Goal: Check status: Check status

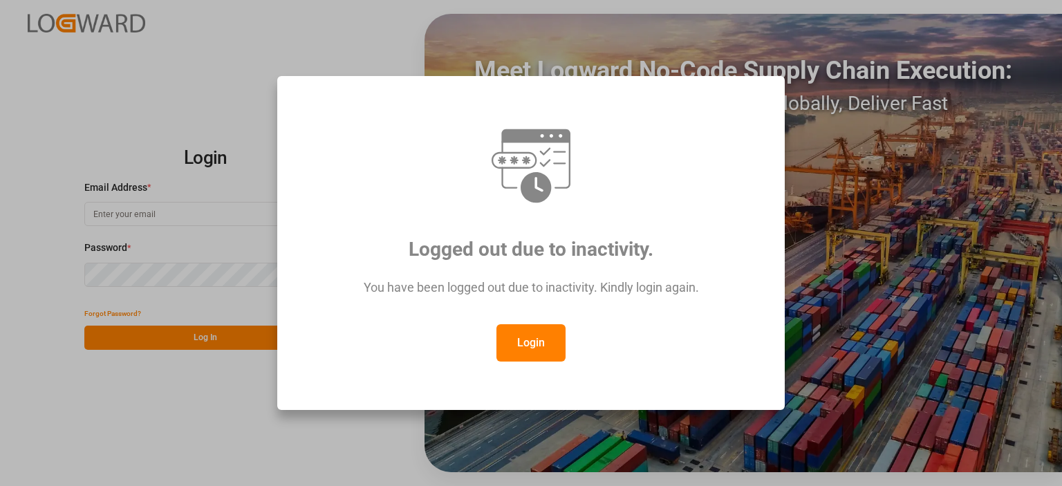
type input "emily.liu@jamindustries.com"
click at [527, 348] on button "Login" at bounding box center [531, 342] width 69 height 37
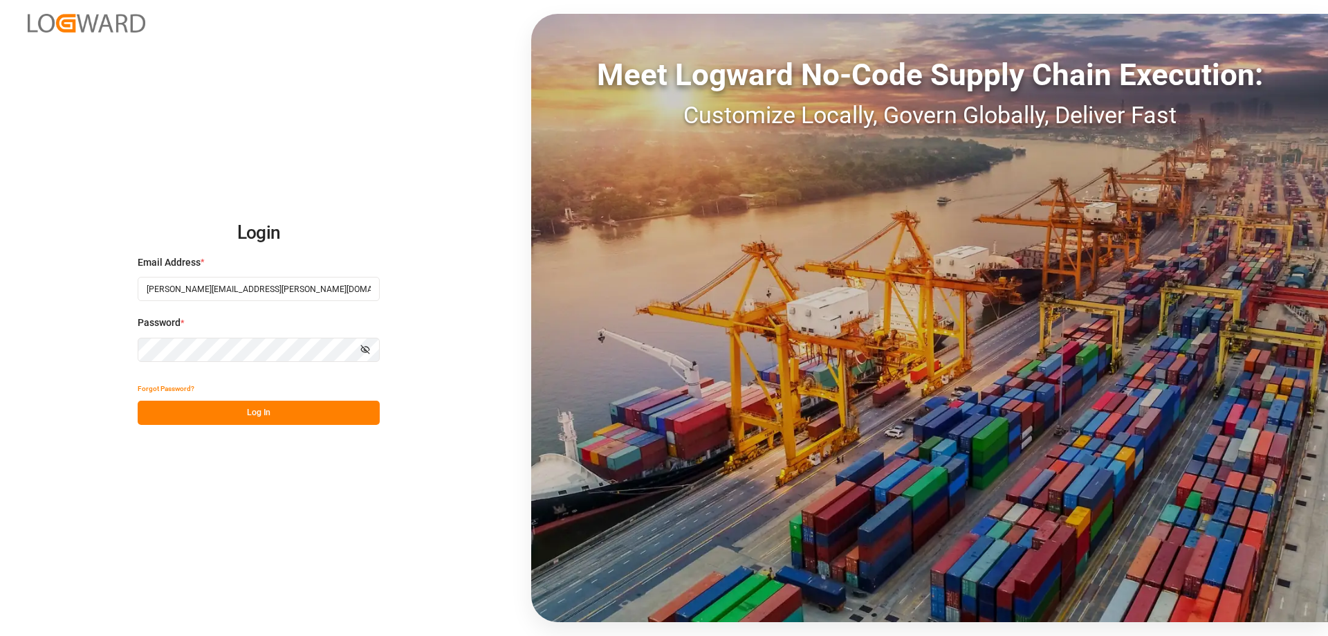
click at [243, 414] on button "Log In" at bounding box center [259, 412] width 242 height 24
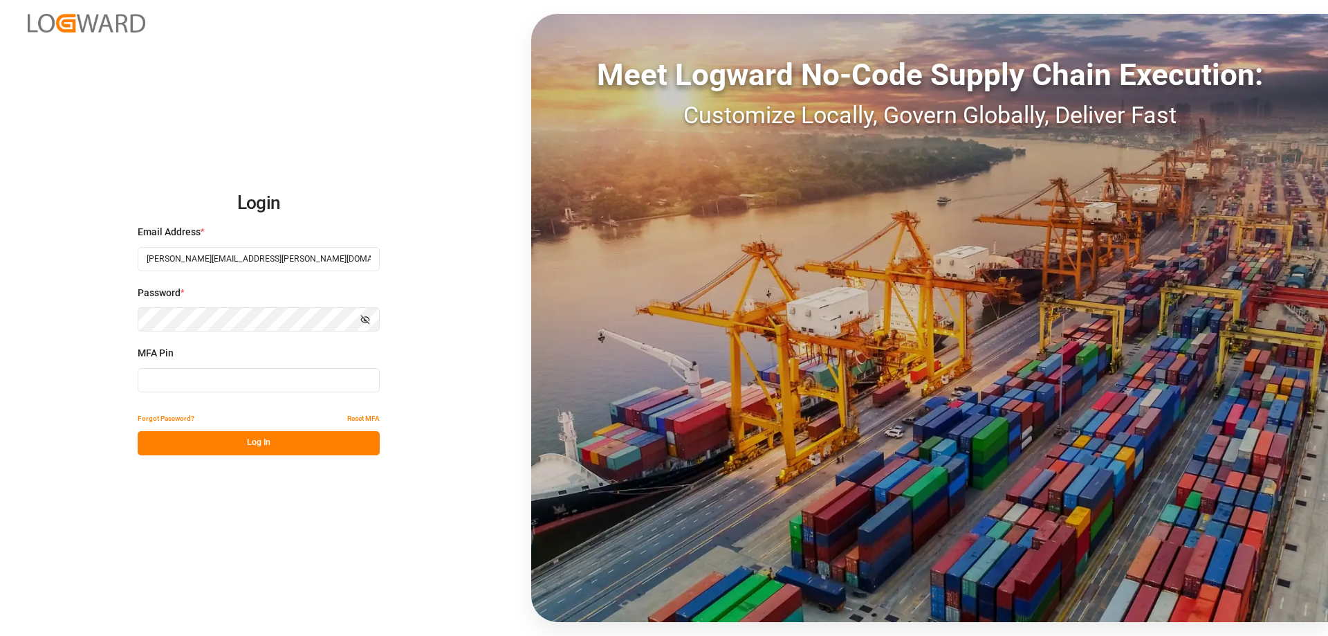
click at [186, 380] on input at bounding box center [259, 380] width 242 height 24
type input "069345"
click at [260, 446] on button "Log In" at bounding box center [259, 443] width 242 height 24
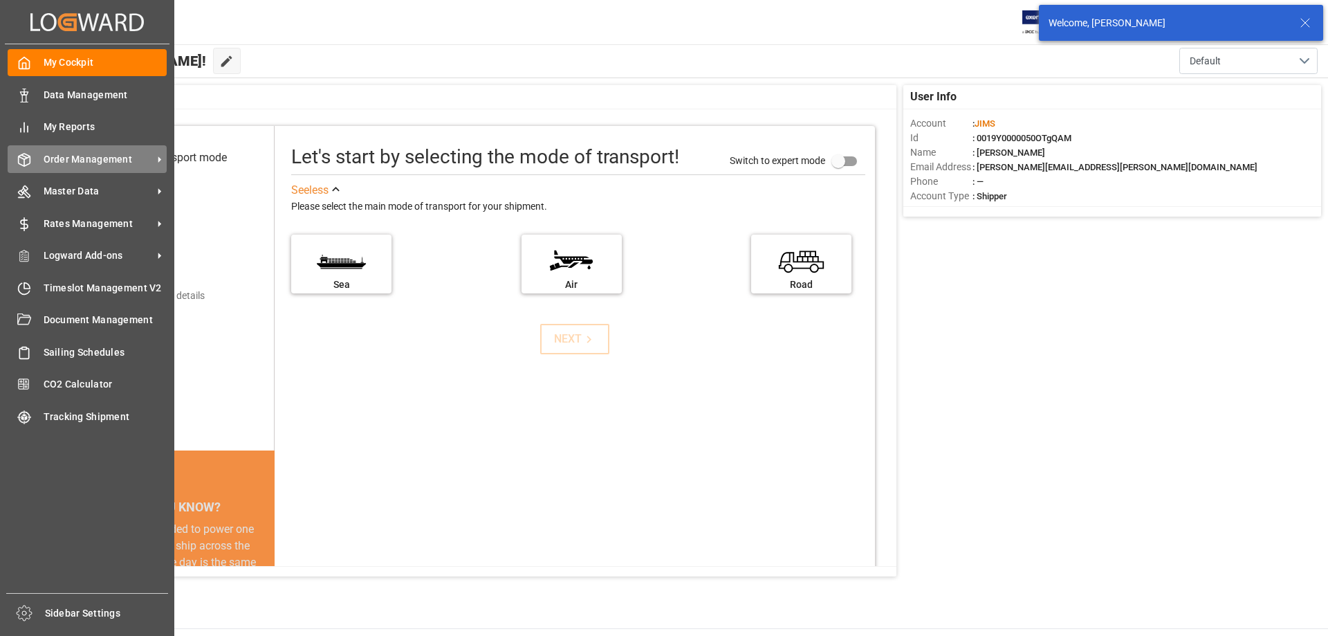
click at [75, 154] on span "Order Management" at bounding box center [98, 159] width 109 height 15
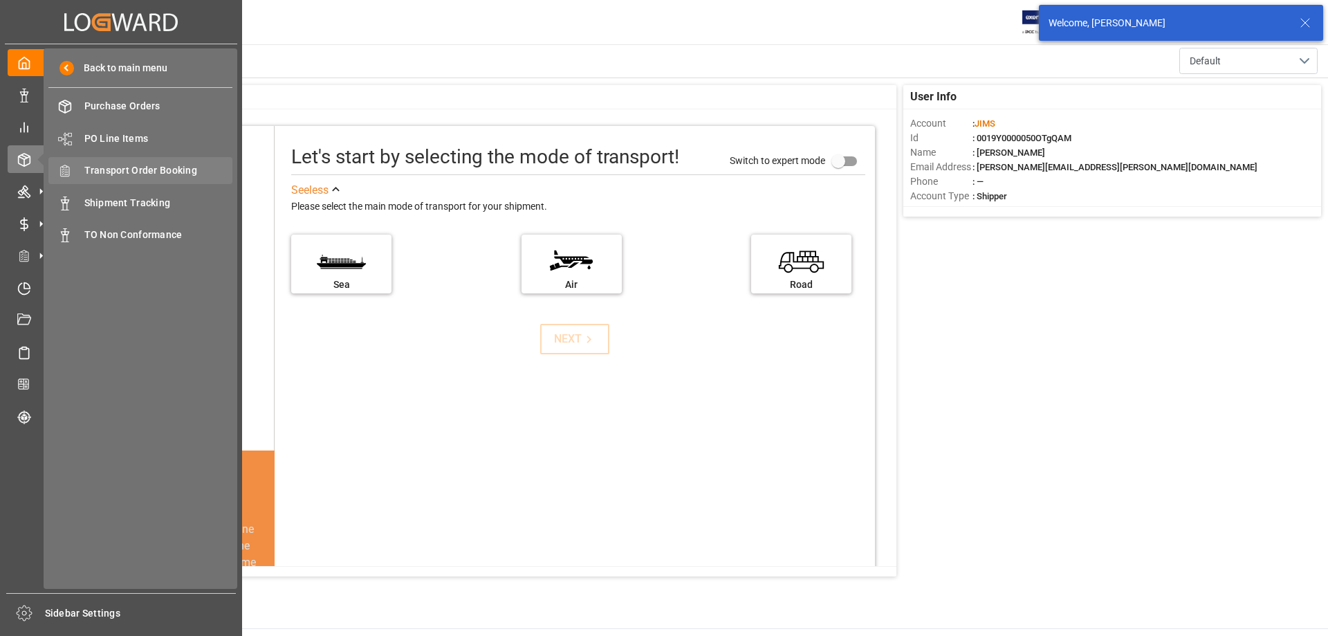
click at [116, 171] on span "Transport Order Booking" at bounding box center [158, 170] width 149 height 15
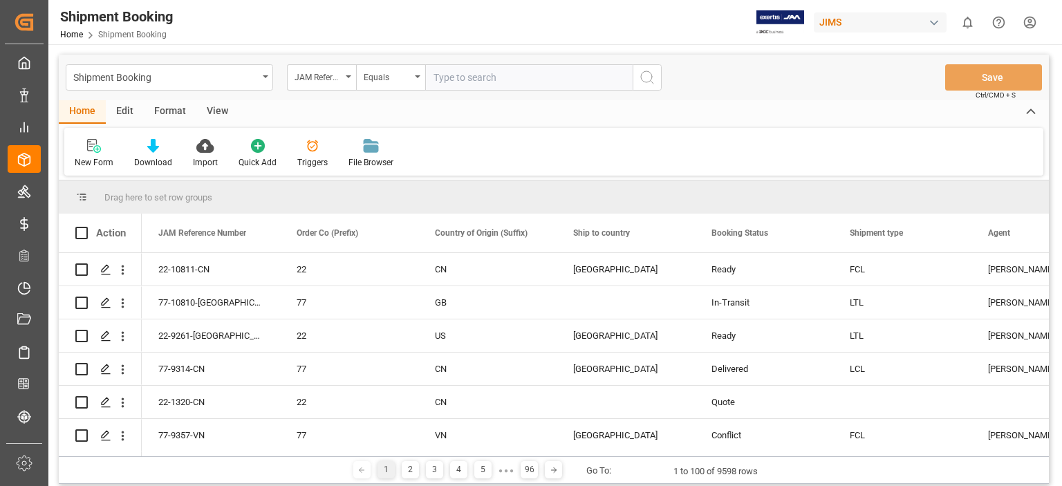
click at [470, 77] on input "text" at bounding box center [528, 77] width 207 height 26
type input "77-9901-+kr"
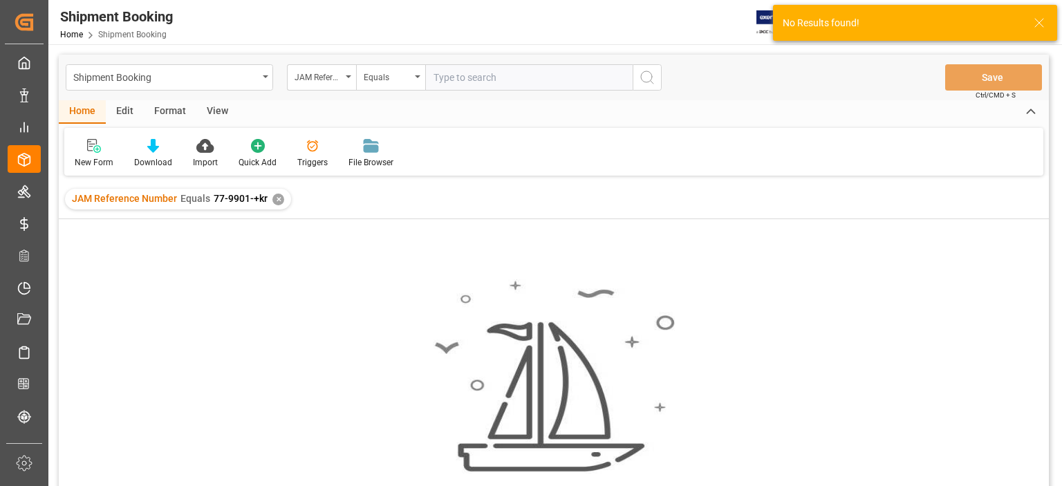
click at [272, 198] on div "✕" at bounding box center [278, 200] width 12 height 12
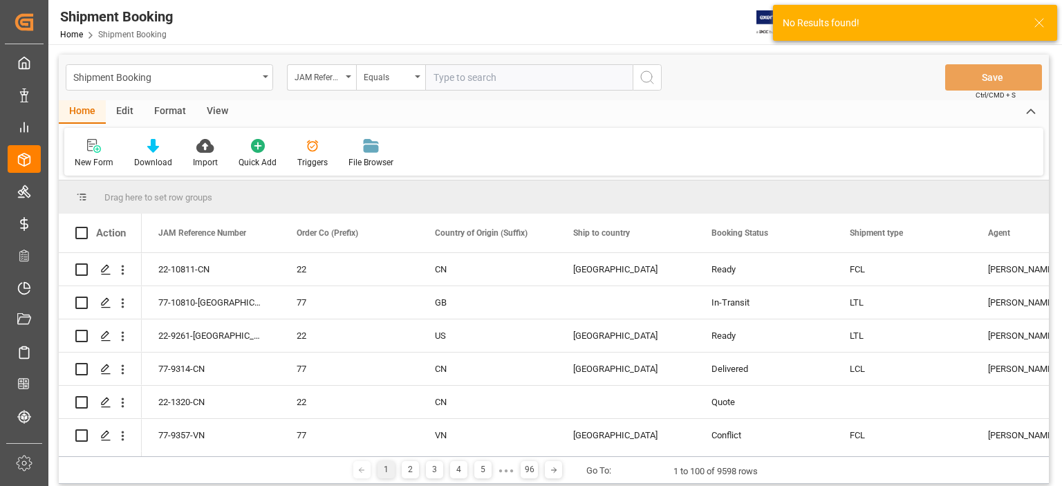
click at [502, 77] on input "text" at bounding box center [528, 77] width 207 height 26
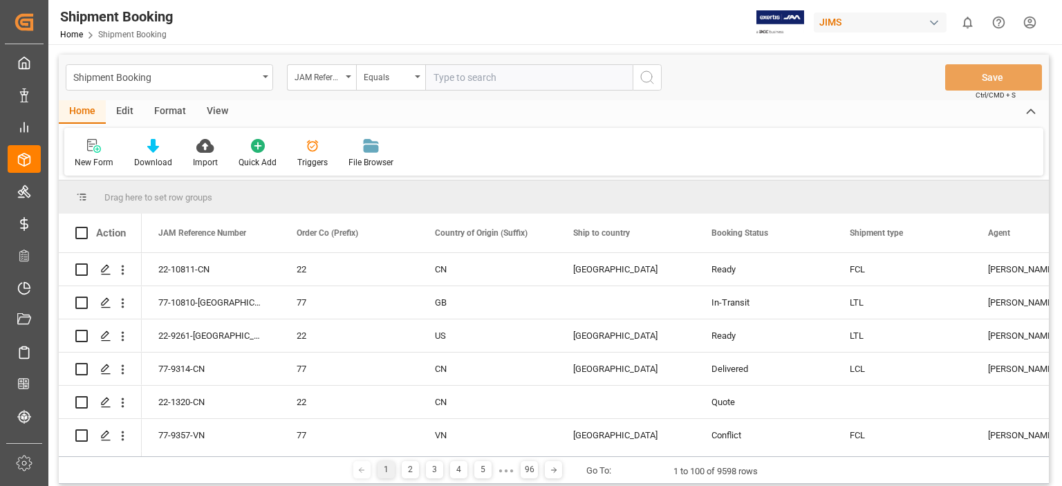
click at [1059, 0] on div "Shipment Booking Home Shipment Booking JIMS 0 Notifications Only show unread Al…" at bounding box center [553, 0] width 1011 height 0
click at [452, 80] on input "text" at bounding box center [528, 77] width 207 height 26
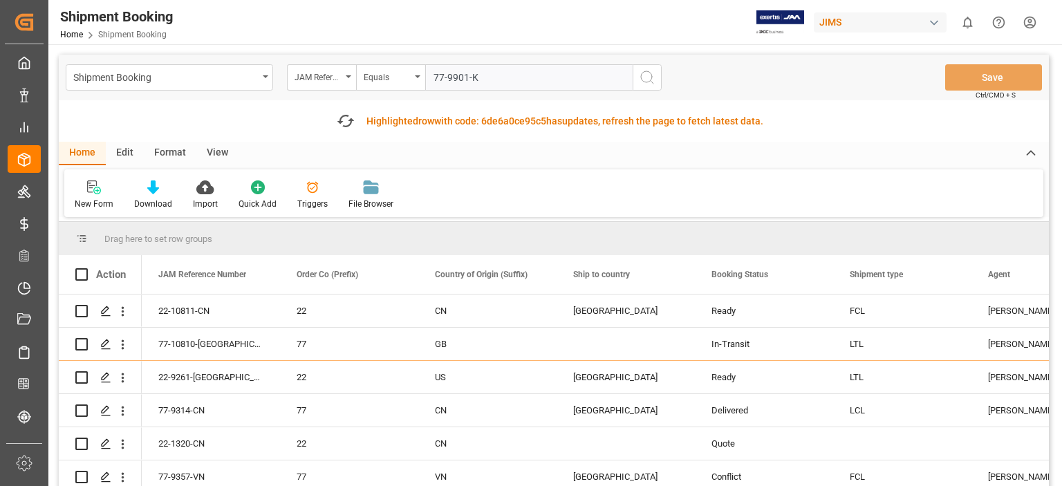
type input "77-9901-KR"
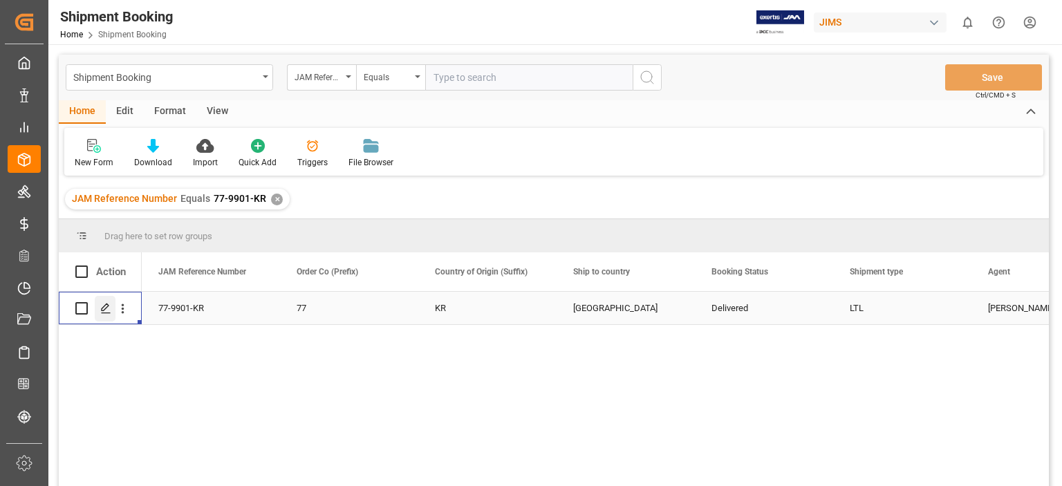
click at [104, 313] on line "Press SPACE to select this row." at bounding box center [106, 313] width 8 height 0
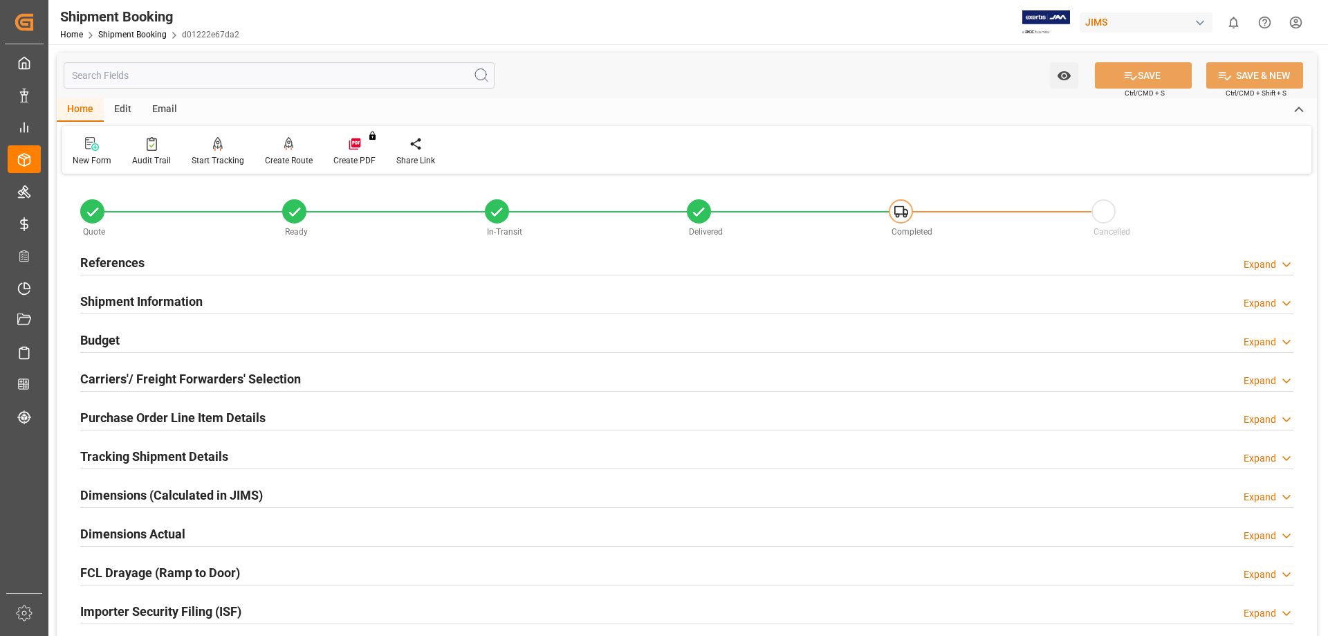
click at [123, 458] on h2 "Tracking Shipment Details" at bounding box center [154, 456] width 148 height 19
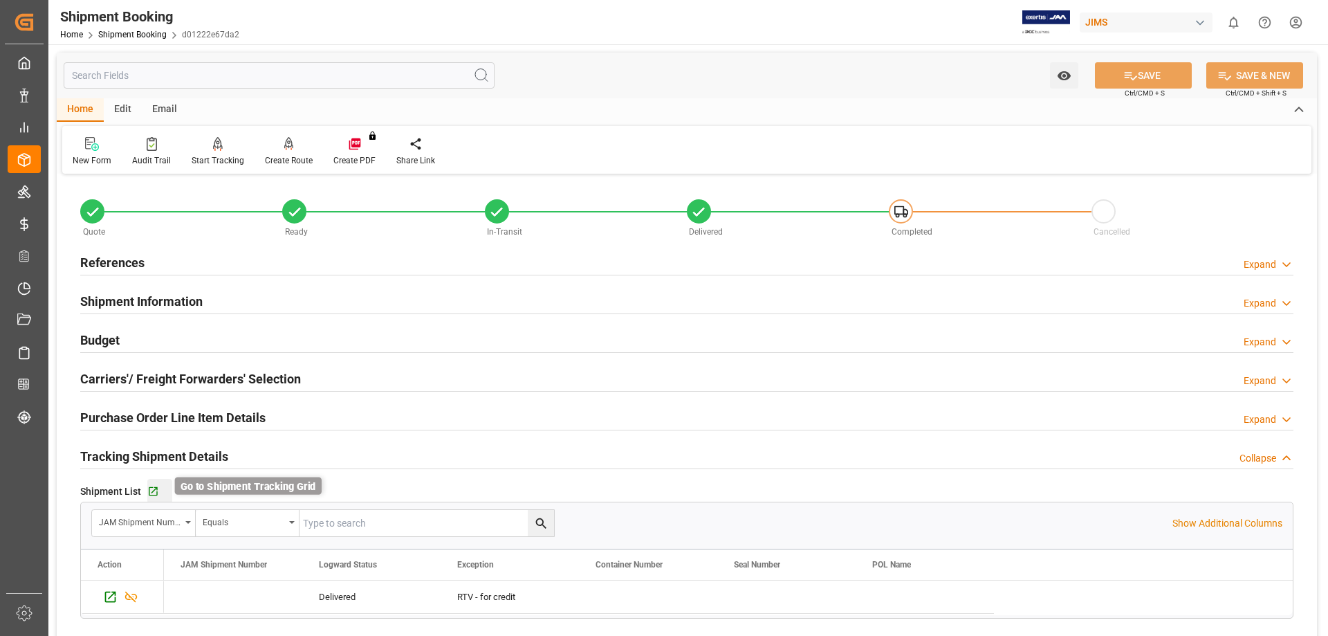
click at [151, 485] on icon "button" at bounding box center [153, 491] width 12 height 12
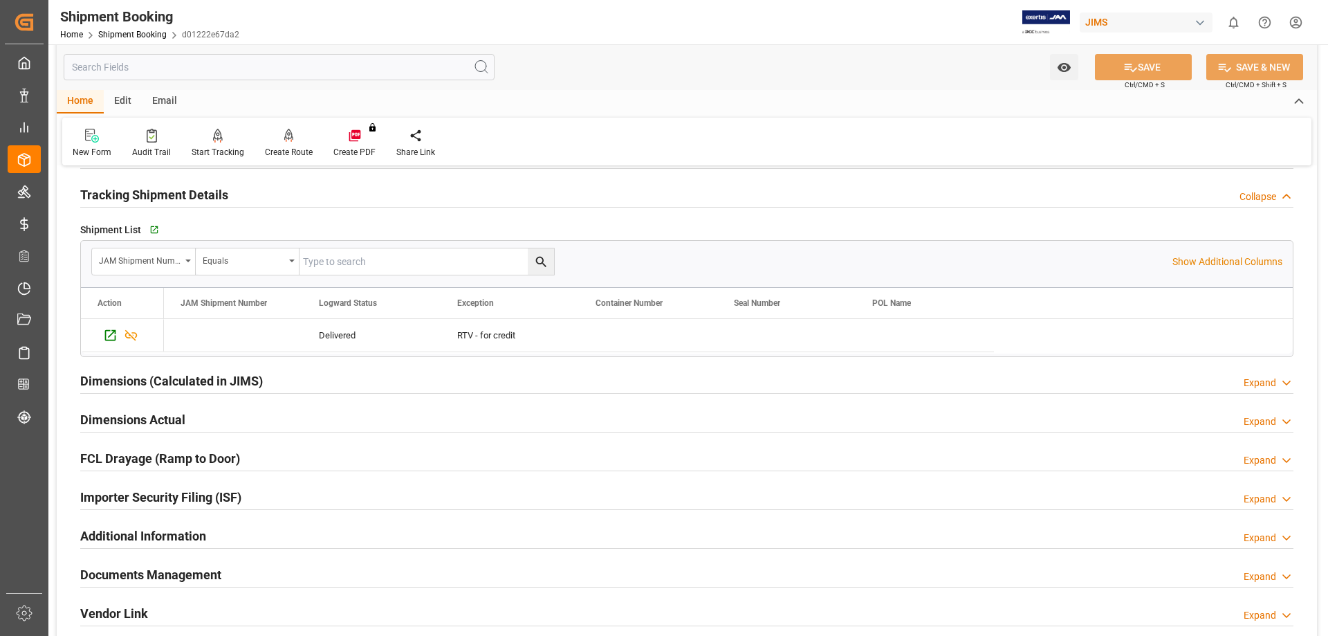
scroll to position [346, 0]
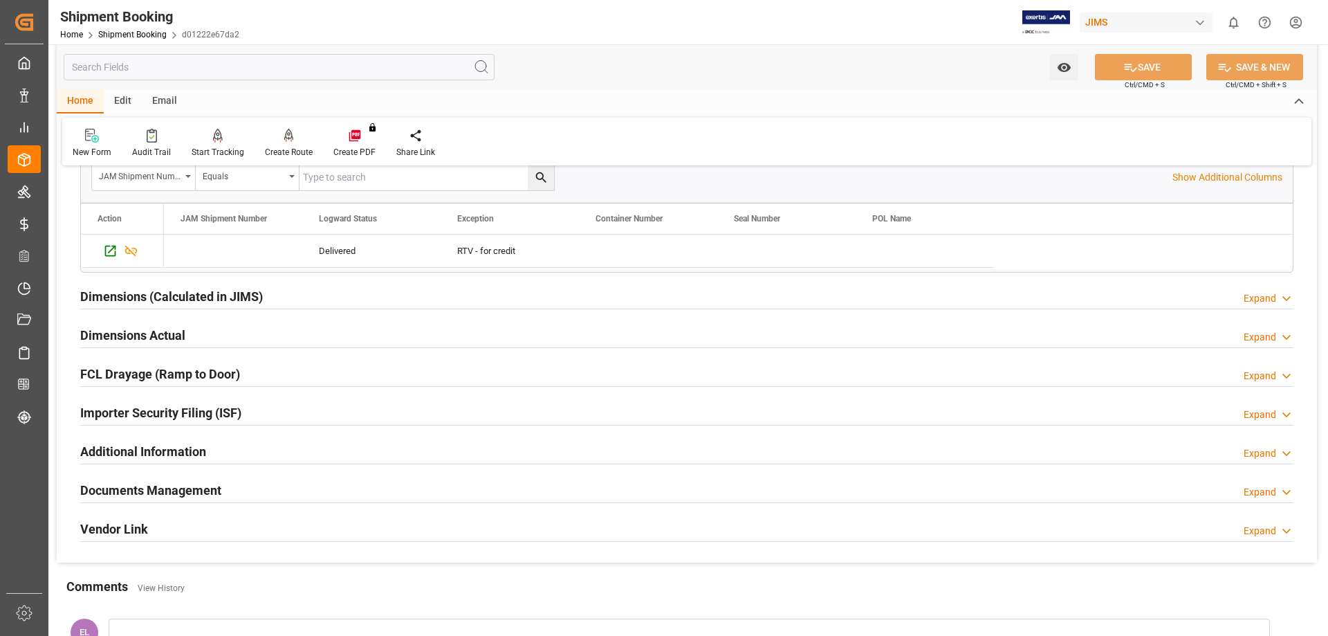
click at [200, 482] on h2 "Documents Management" at bounding box center [150, 490] width 141 height 19
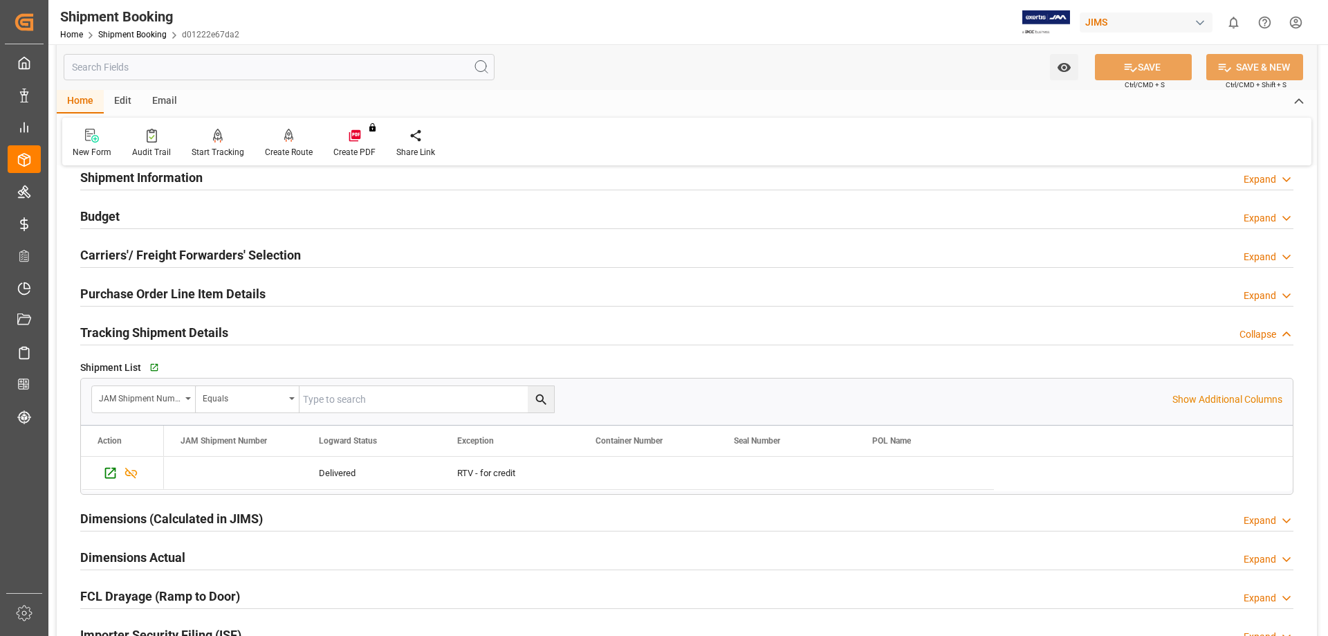
scroll to position [115, 0]
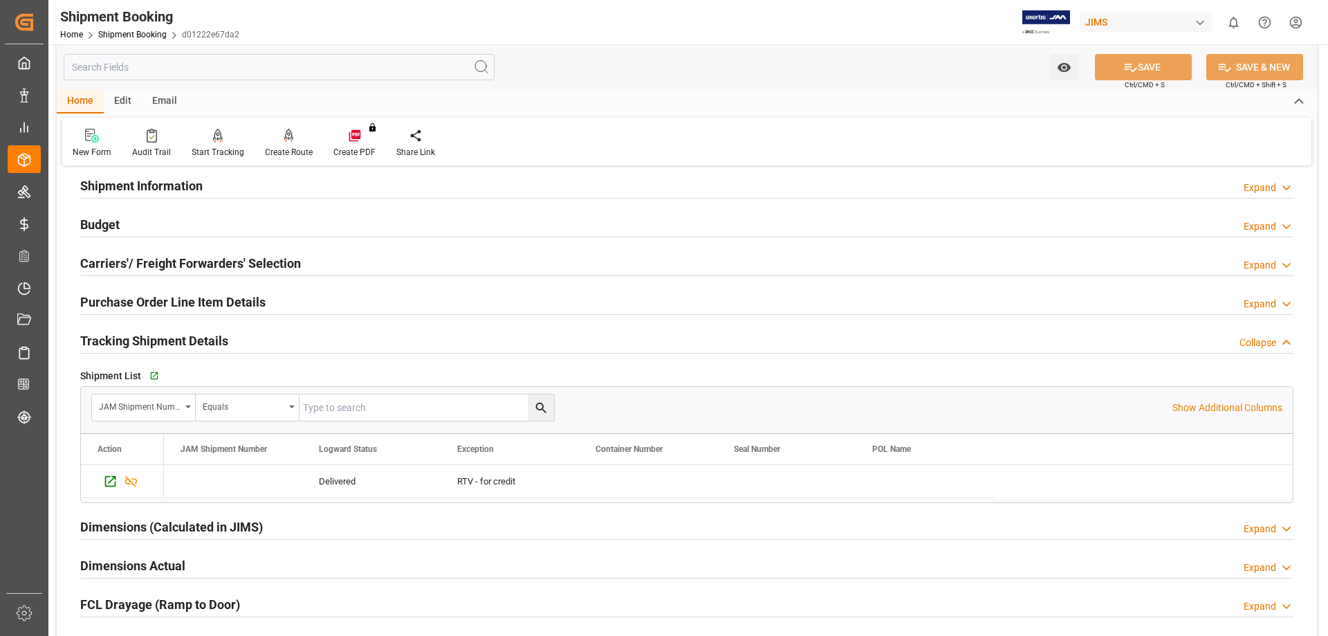
click at [111, 228] on h2 "Budget" at bounding box center [99, 224] width 39 height 19
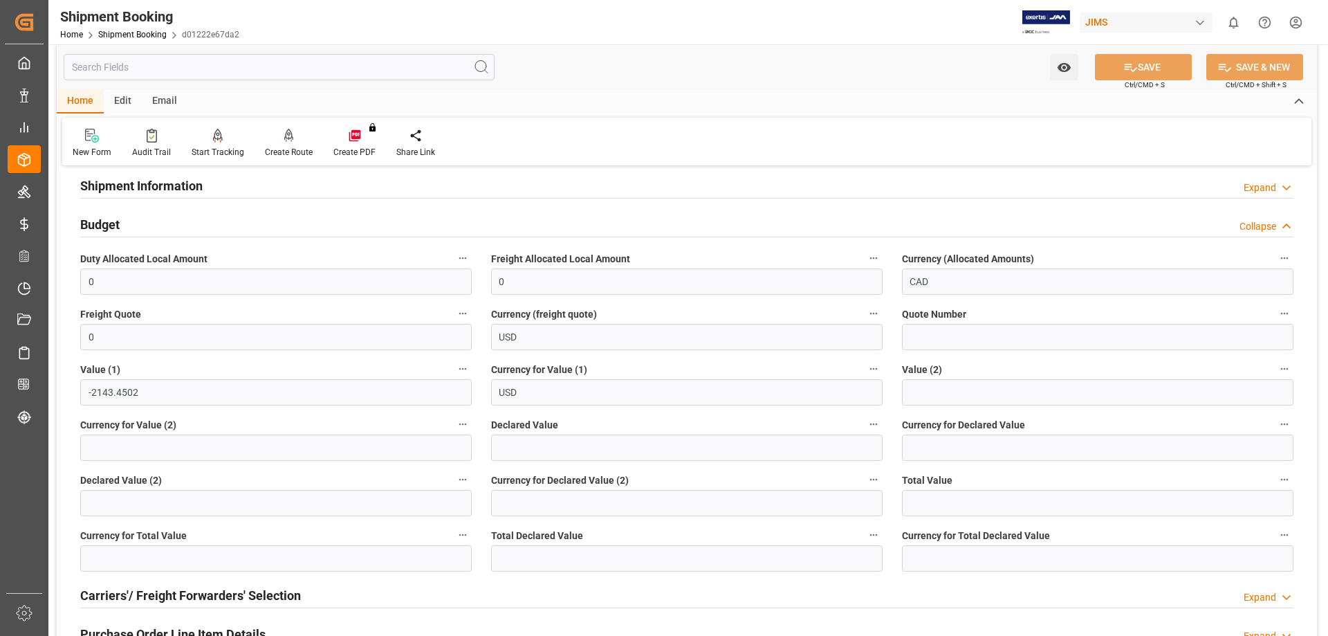
click at [124, 233] on div "Budget Collapse" at bounding box center [686, 223] width 1213 height 26
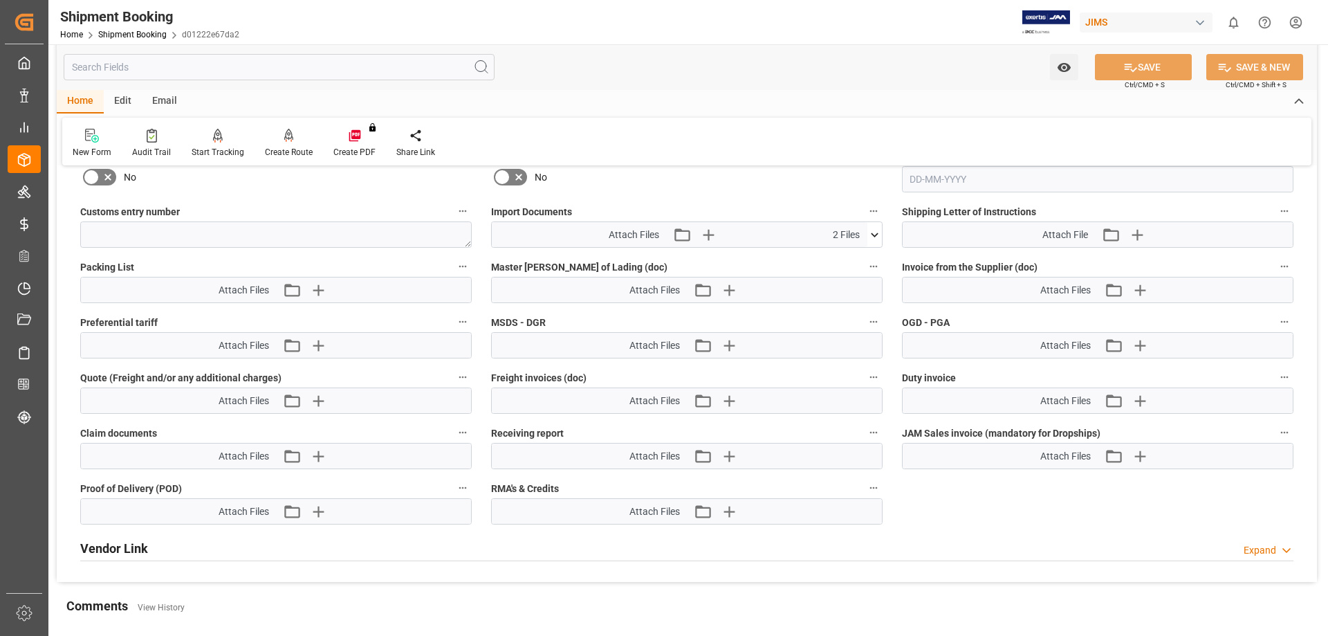
scroll to position [807, 0]
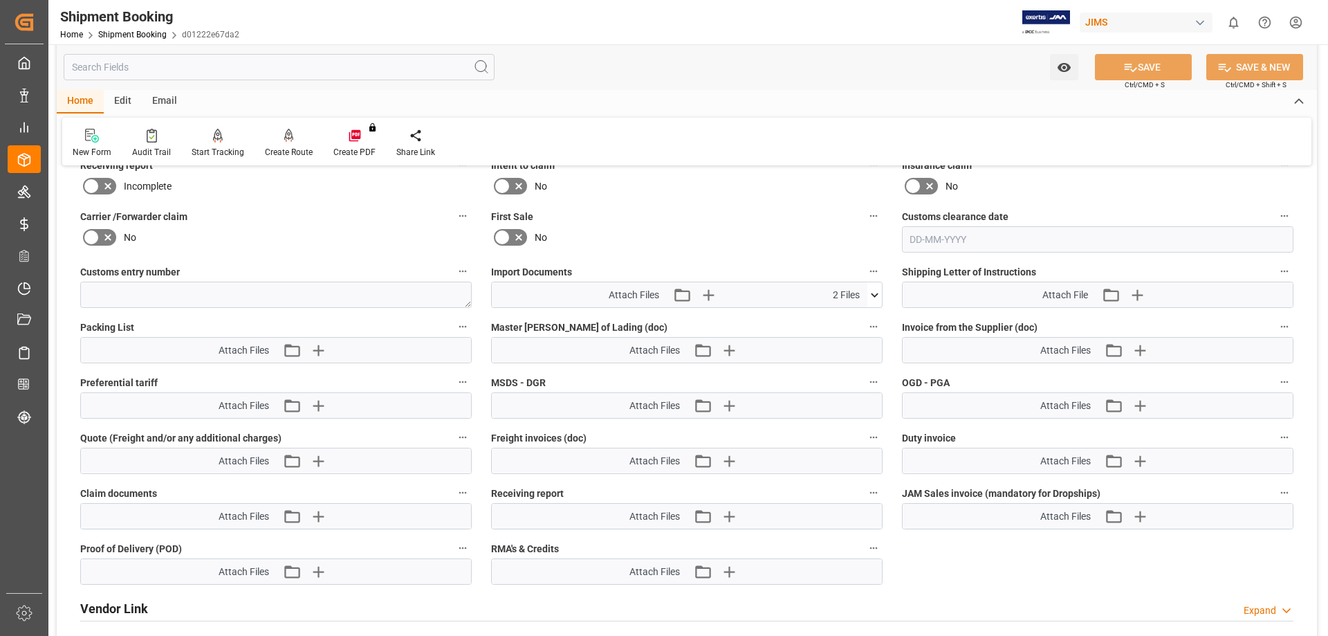
click at [876, 295] on icon at bounding box center [875, 295] width 8 height 4
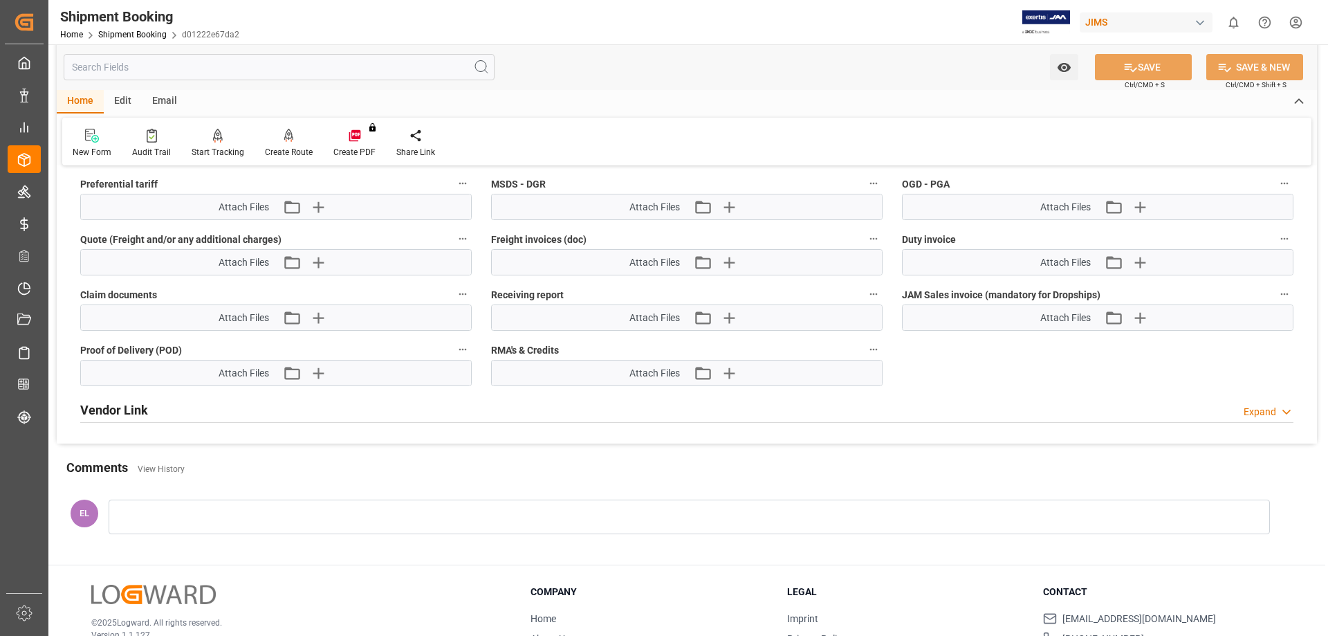
scroll to position [1037, 0]
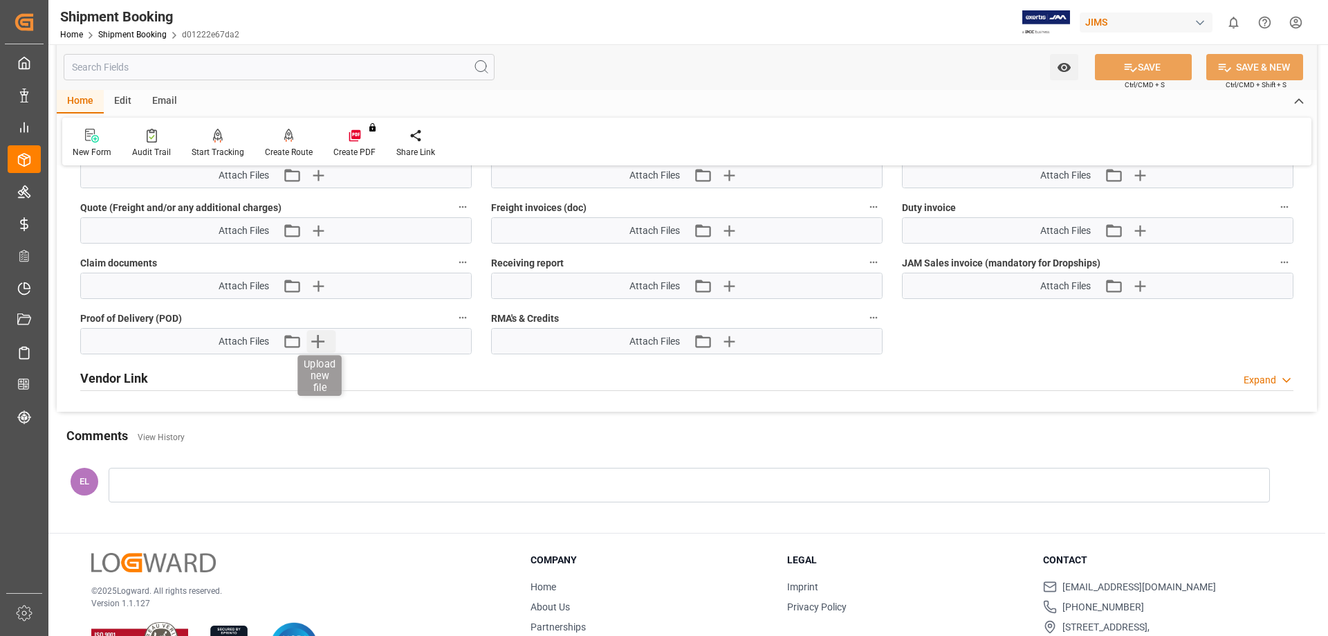
click at [316, 339] on icon "button" at bounding box center [317, 341] width 22 height 22
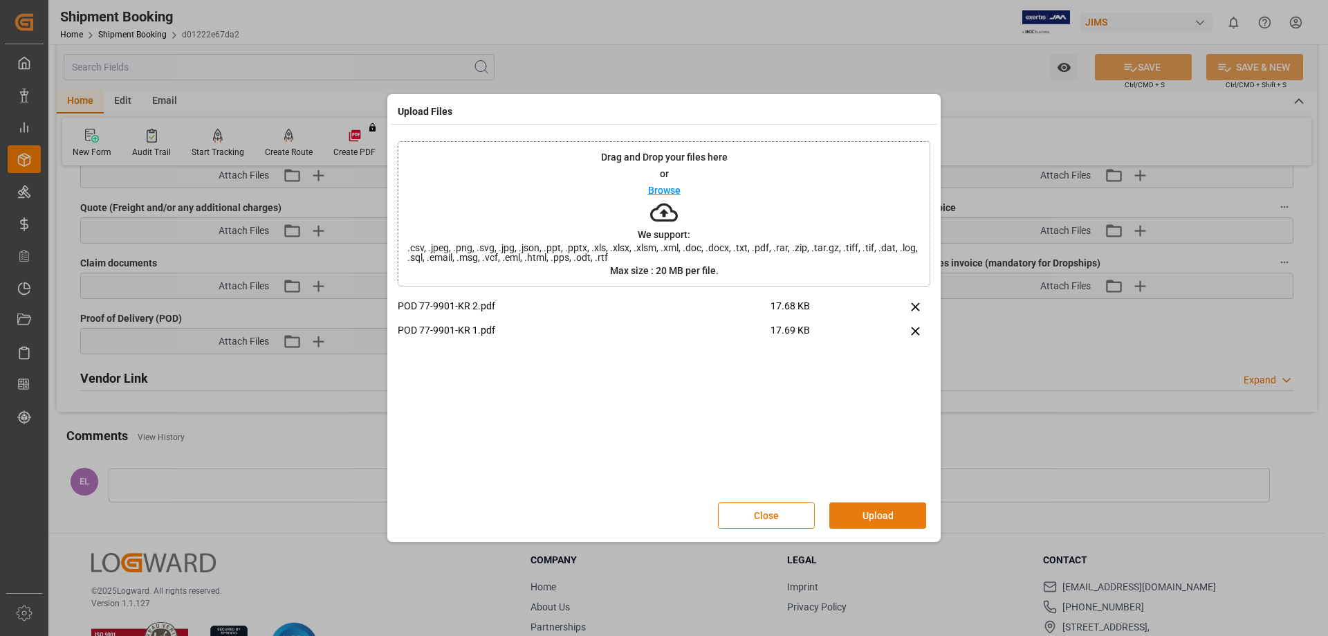
click at [858, 485] on button "Upload" at bounding box center [877, 515] width 97 height 26
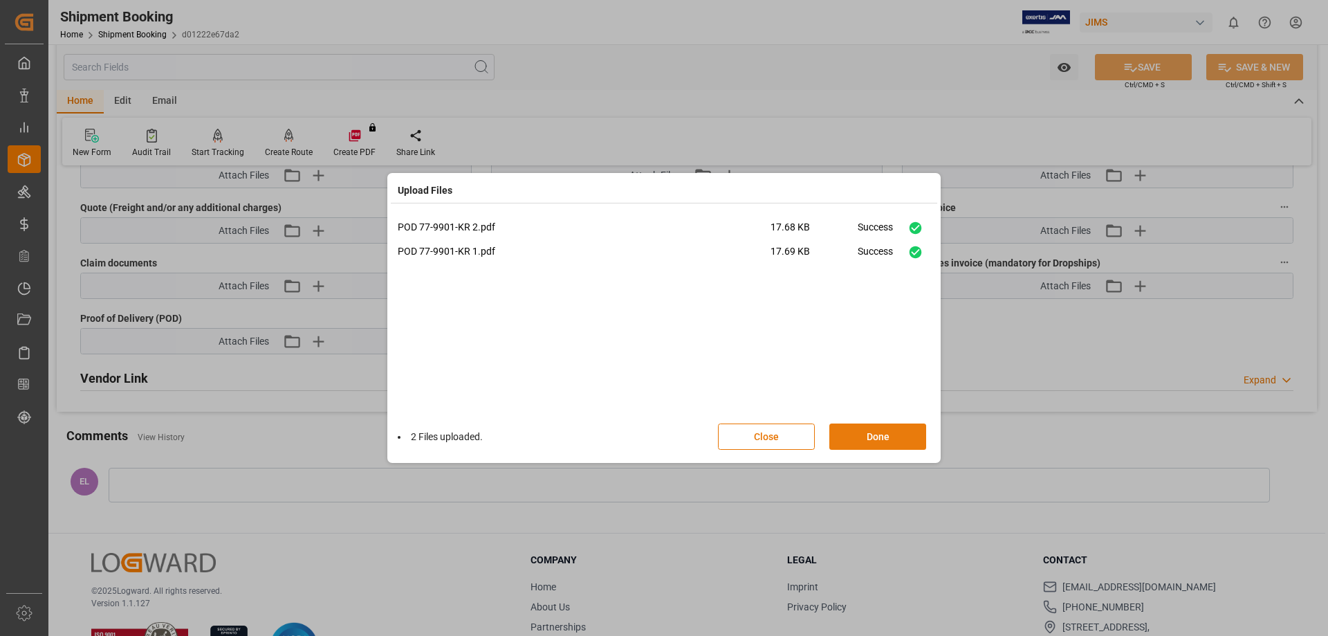
click at [887, 434] on button "Done" at bounding box center [877, 436] width 97 height 26
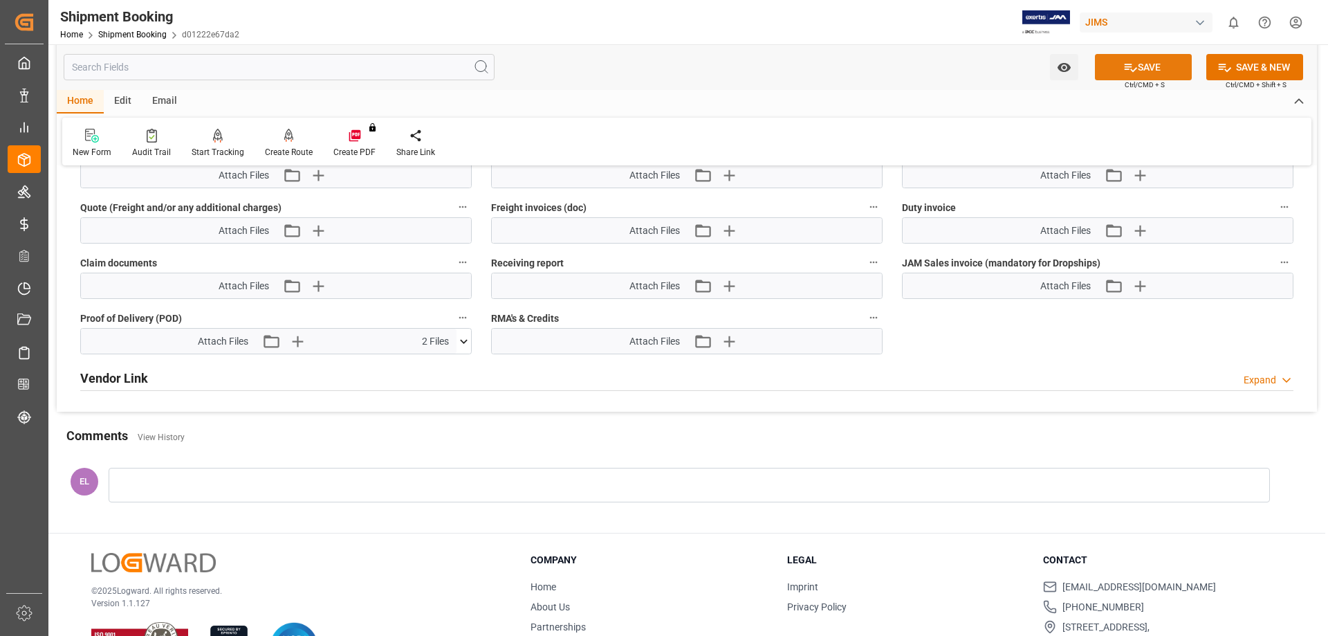
click at [1062, 67] on button "SAVE" at bounding box center [1143, 67] width 97 height 26
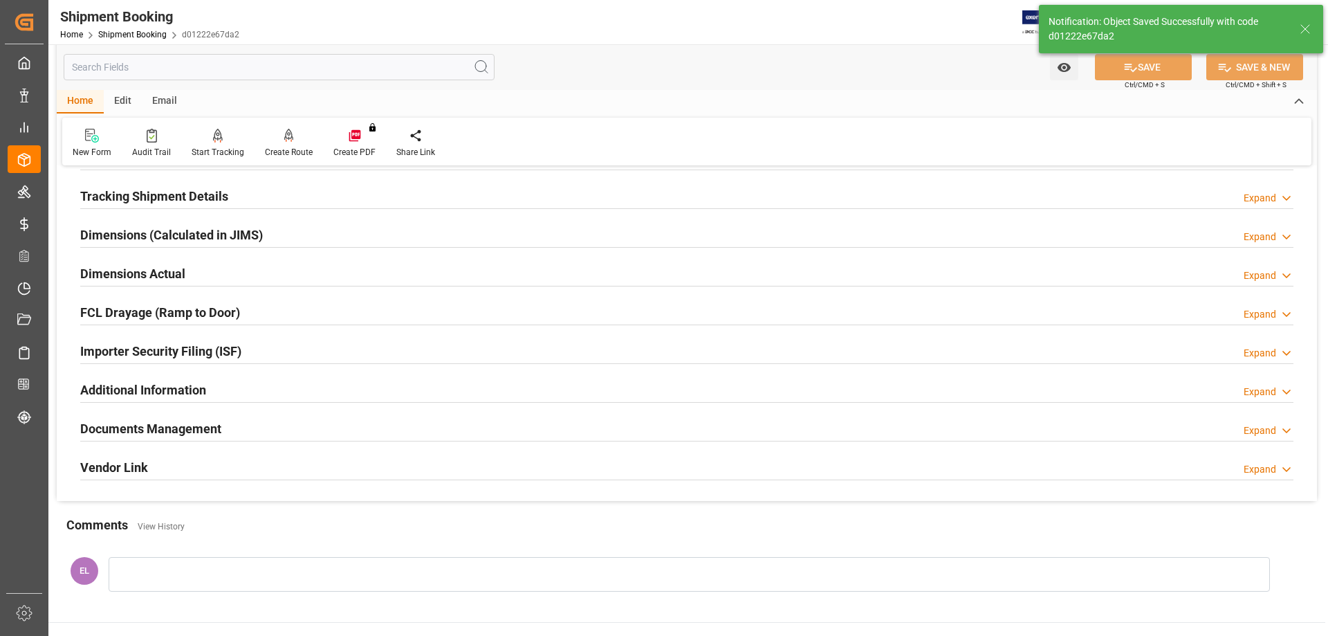
scroll to position [234, 0]
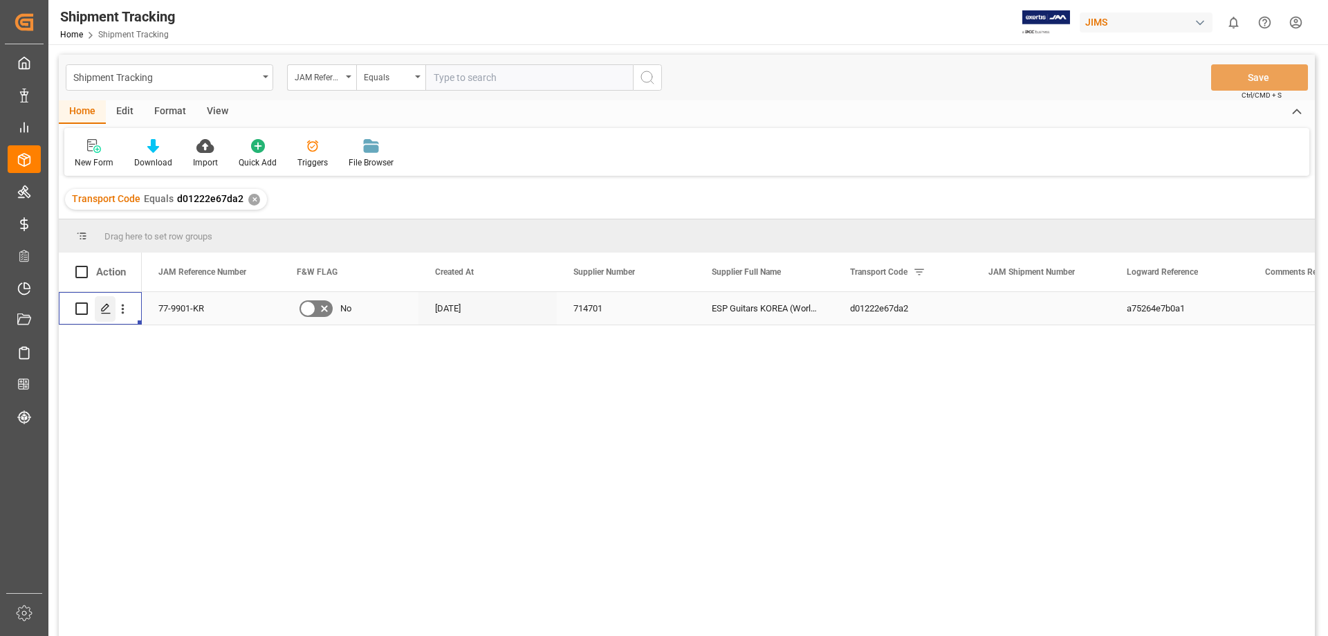
click at [107, 311] on icon "Press SPACE to select this row." at bounding box center [105, 308] width 11 height 11
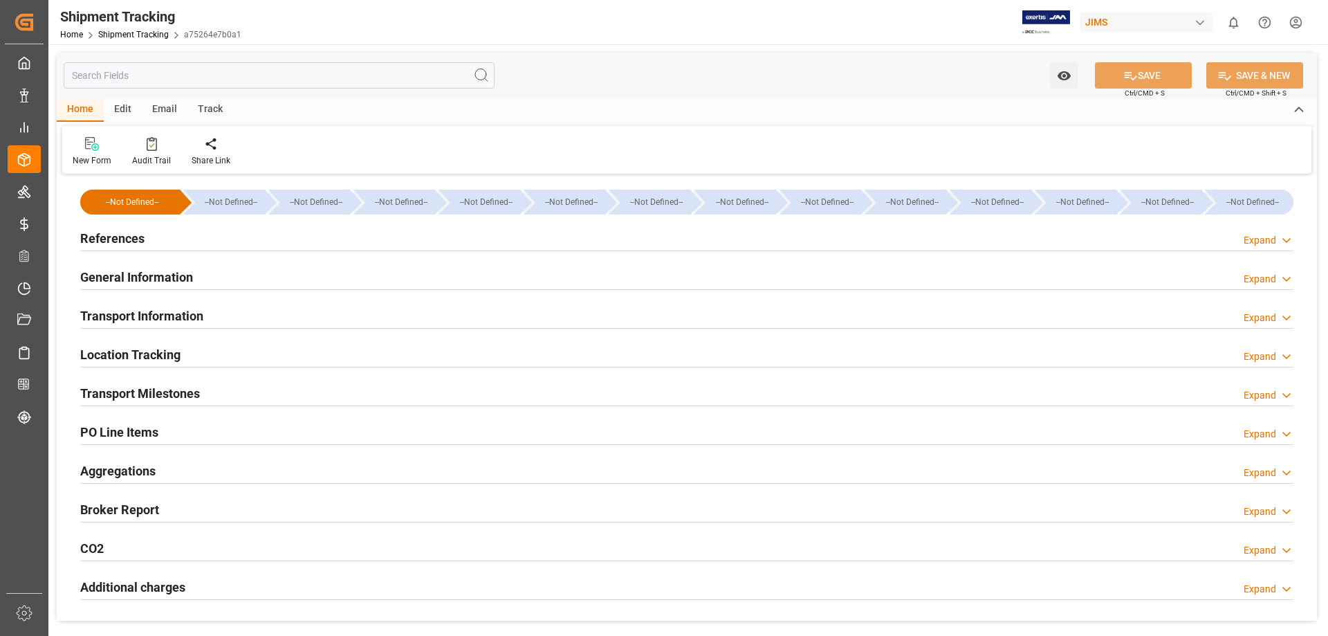
type input "26-08-2025 00:00"
type input "29-08-2025"
type input "02-09-2025"
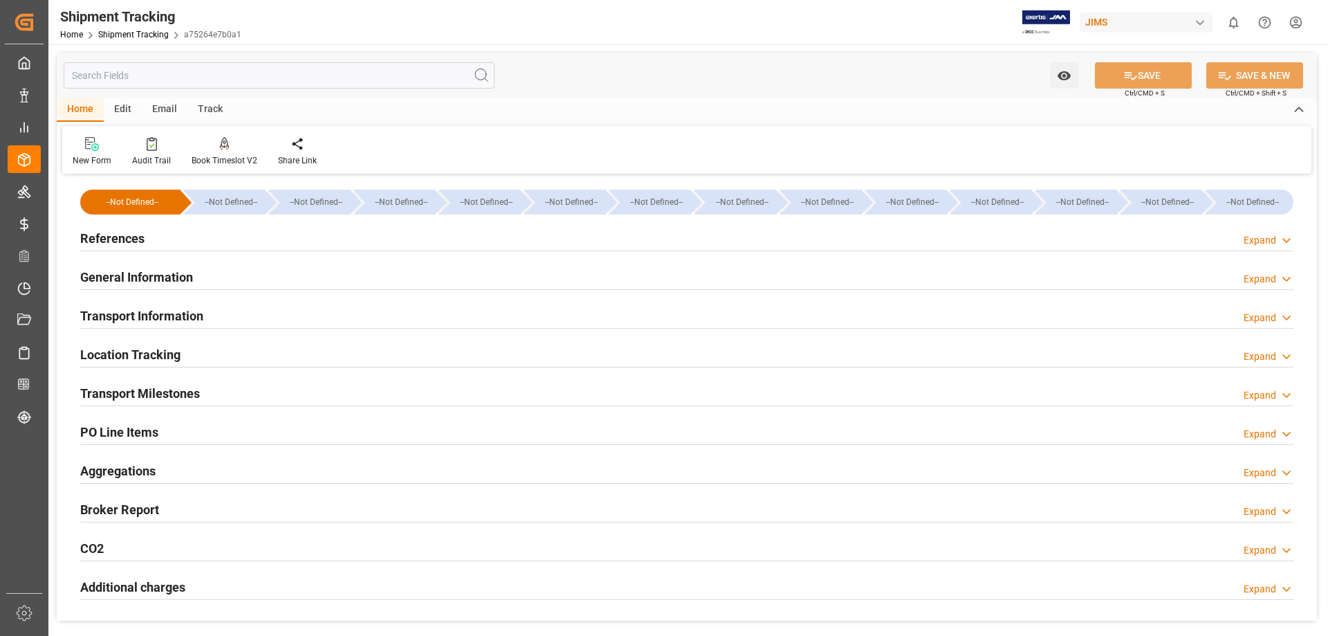
click at [151, 389] on h2 "Transport Milestones" at bounding box center [140, 393] width 120 height 19
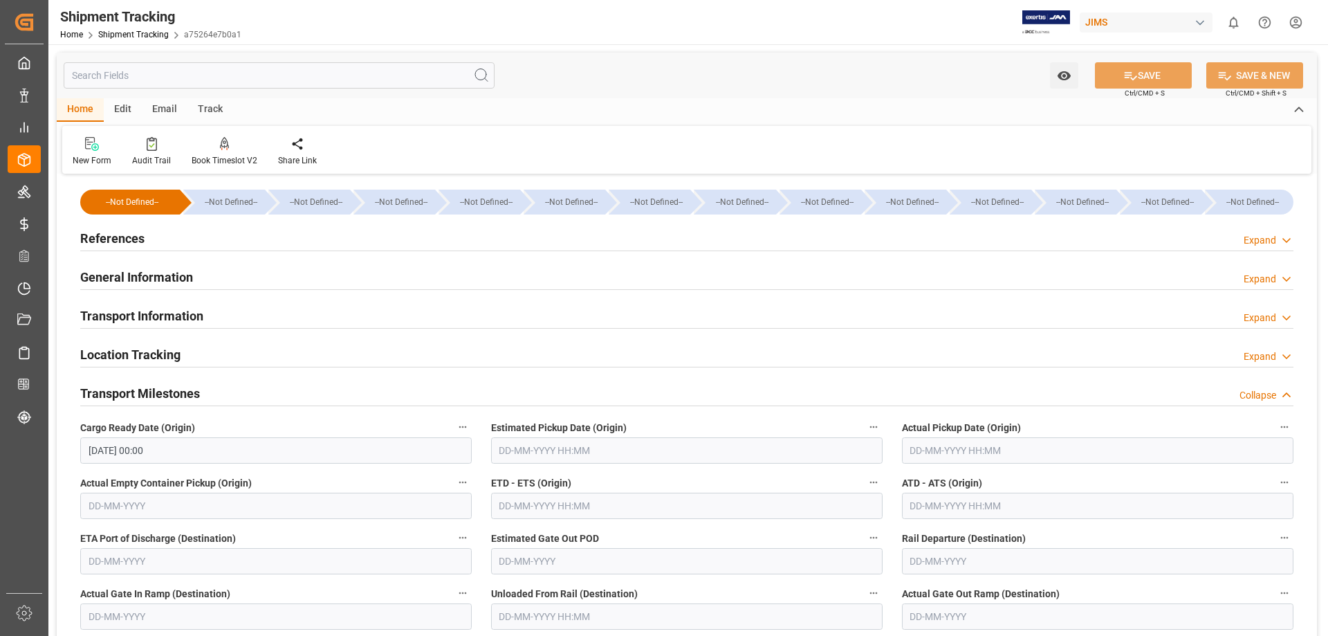
click at [521, 448] on input "text" at bounding box center [686, 450] width 391 height 26
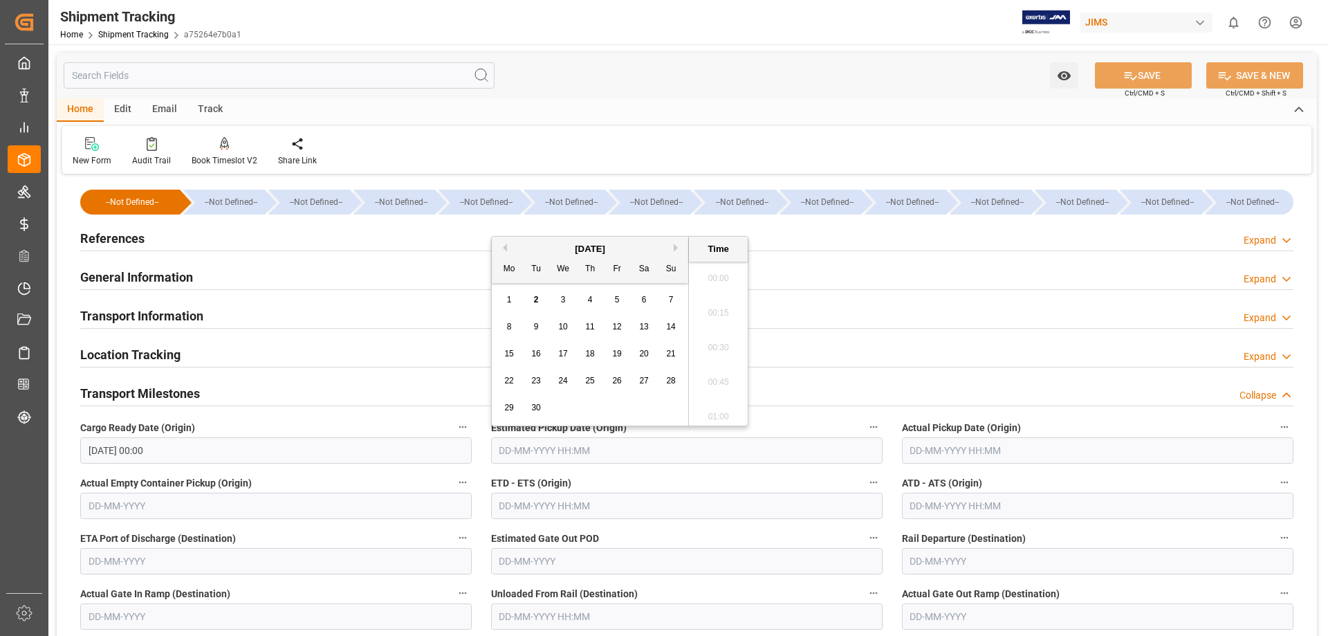
scroll to position [1181, 0]
click at [508, 409] on span "29" at bounding box center [508, 407] width 9 height 10
type input "29-09-2025 00:00"
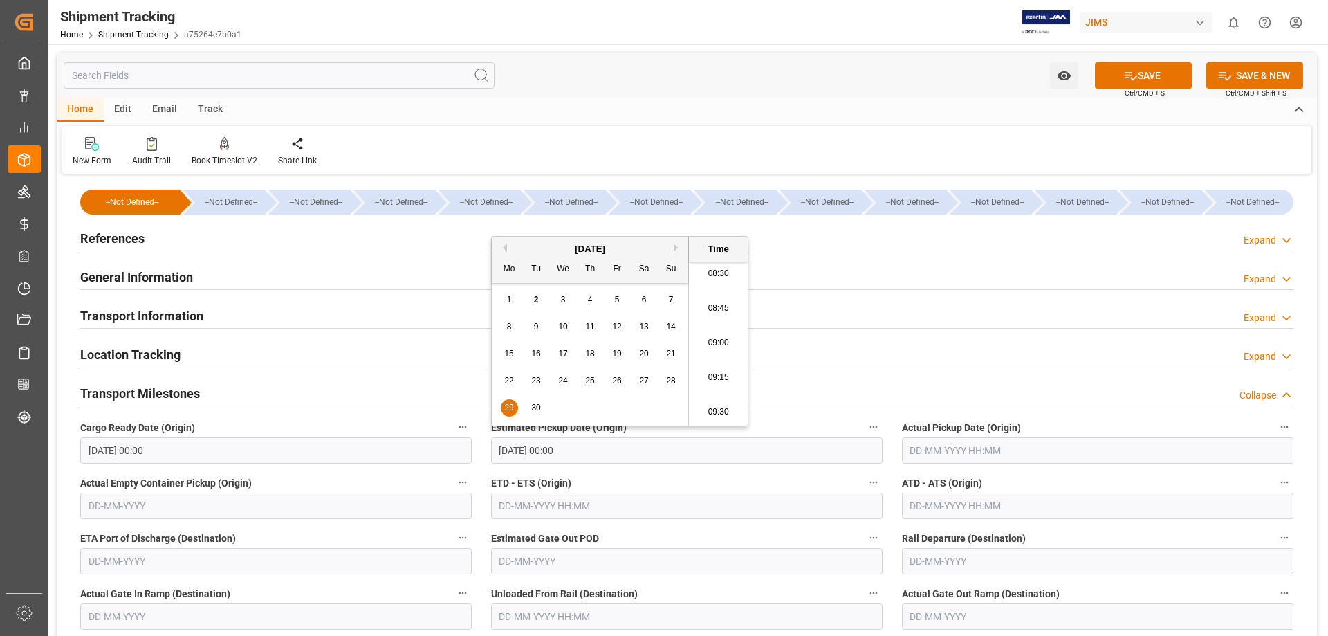
click at [947, 458] on input "text" at bounding box center [1097, 450] width 391 height 26
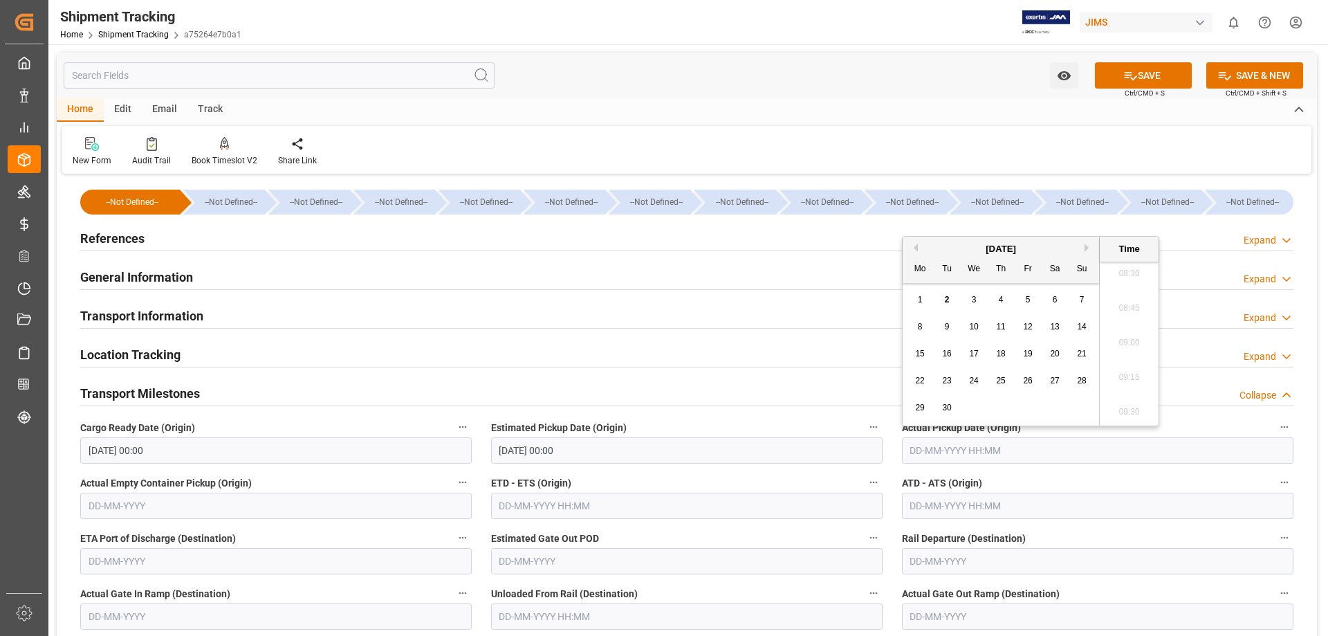
click at [918, 407] on span "29" at bounding box center [919, 407] width 9 height 10
type input "29-09-2025 00:00"
click at [163, 315] on h2 "Transport Information" at bounding box center [141, 315] width 123 height 19
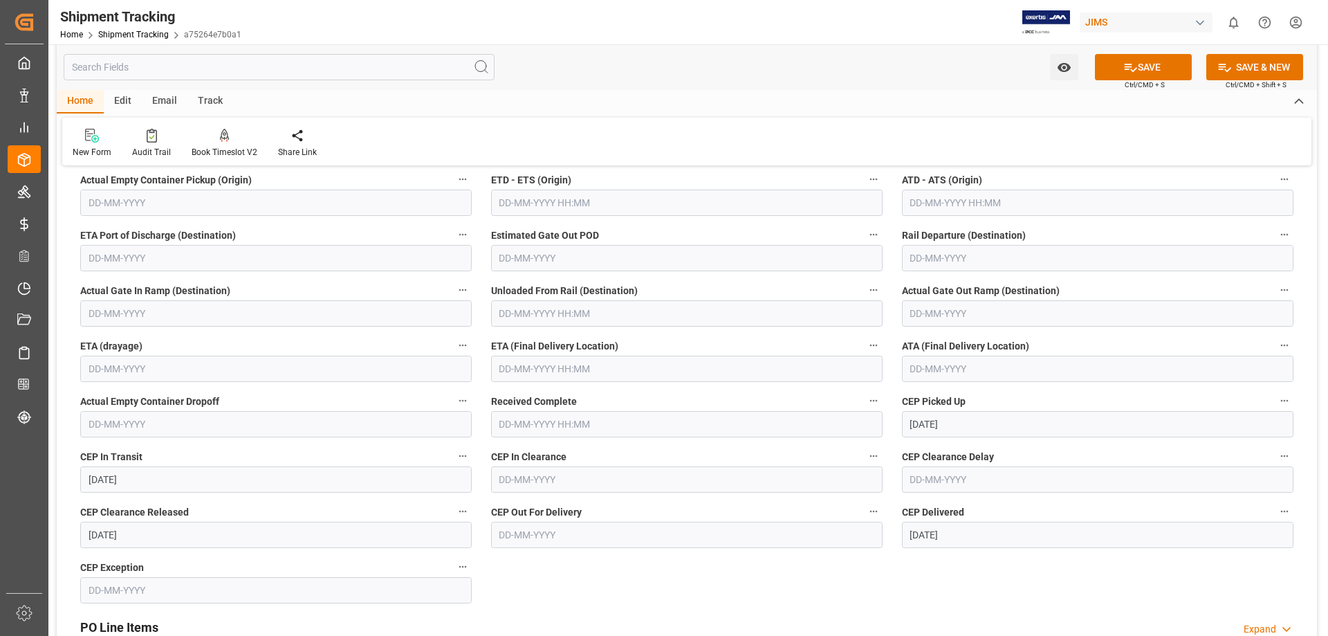
scroll to position [807, 0]
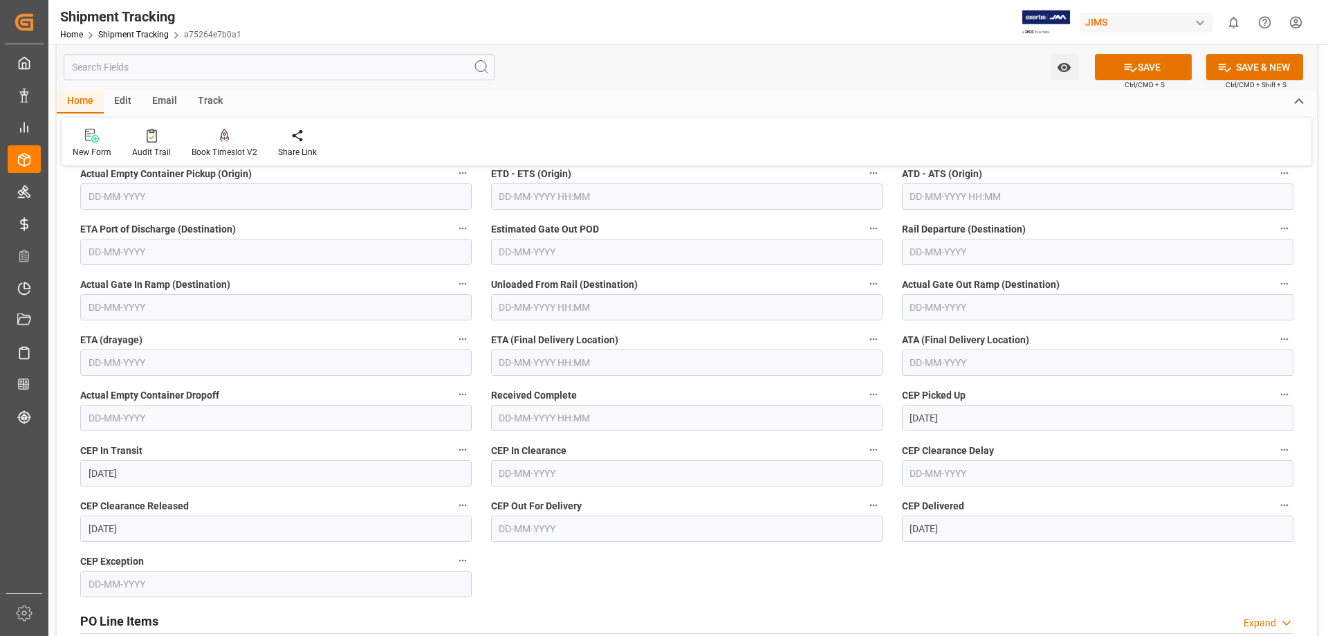
click at [563, 355] on input "text" at bounding box center [686, 362] width 391 height 26
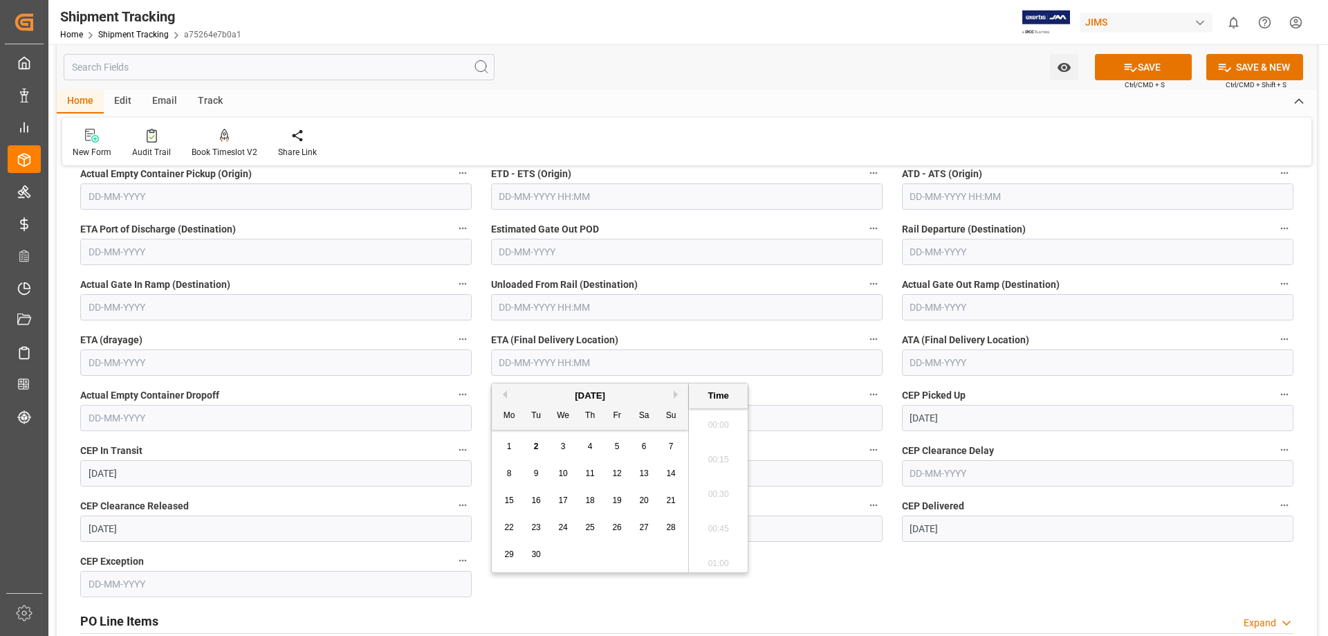
scroll to position [1181, 0]
click at [535, 448] on span "2" at bounding box center [536, 446] width 5 height 10
type input "[DATE] 00:00"
click at [929, 366] on input "text" at bounding box center [1097, 362] width 391 height 26
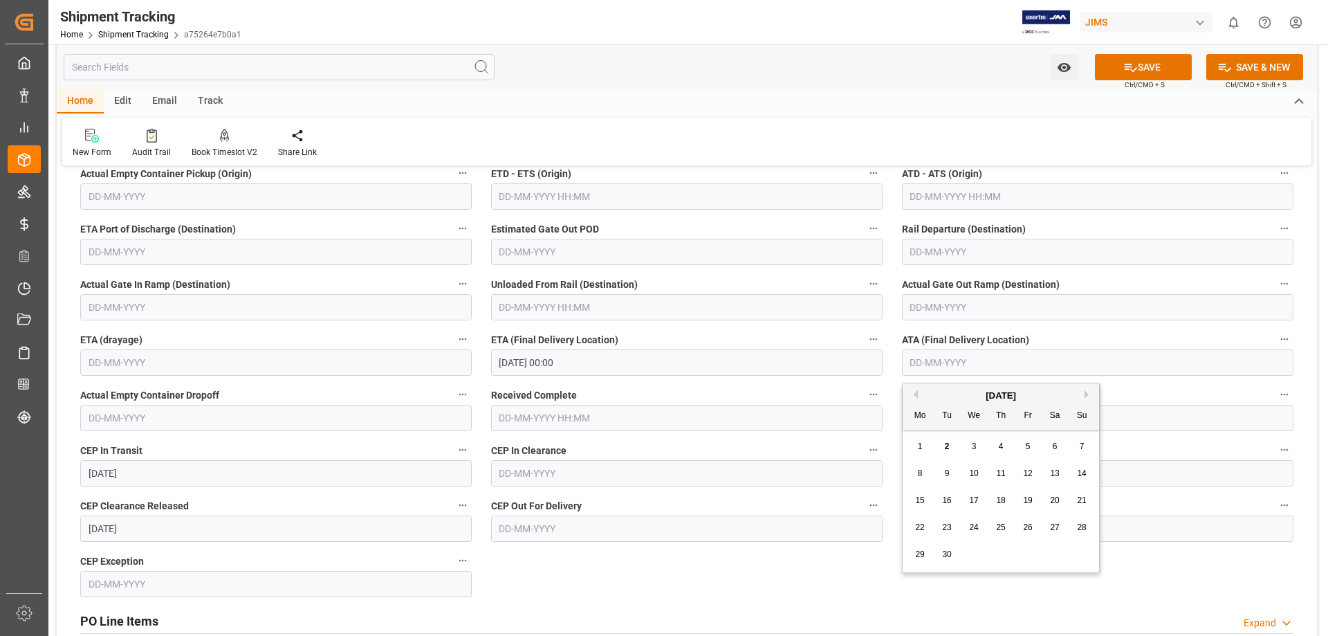
click at [945, 443] on span "2" at bounding box center [947, 446] width 5 height 10
type input "[DATE]"
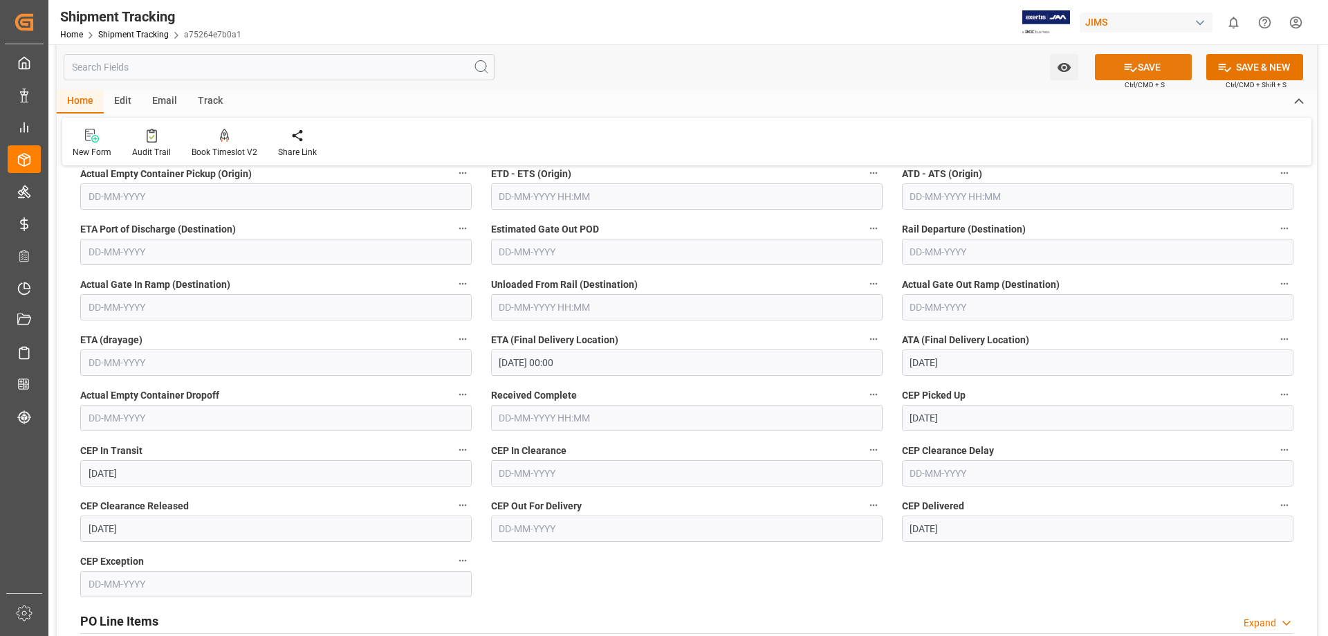
click at [1123, 70] on icon at bounding box center [1130, 67] width 15 height 15
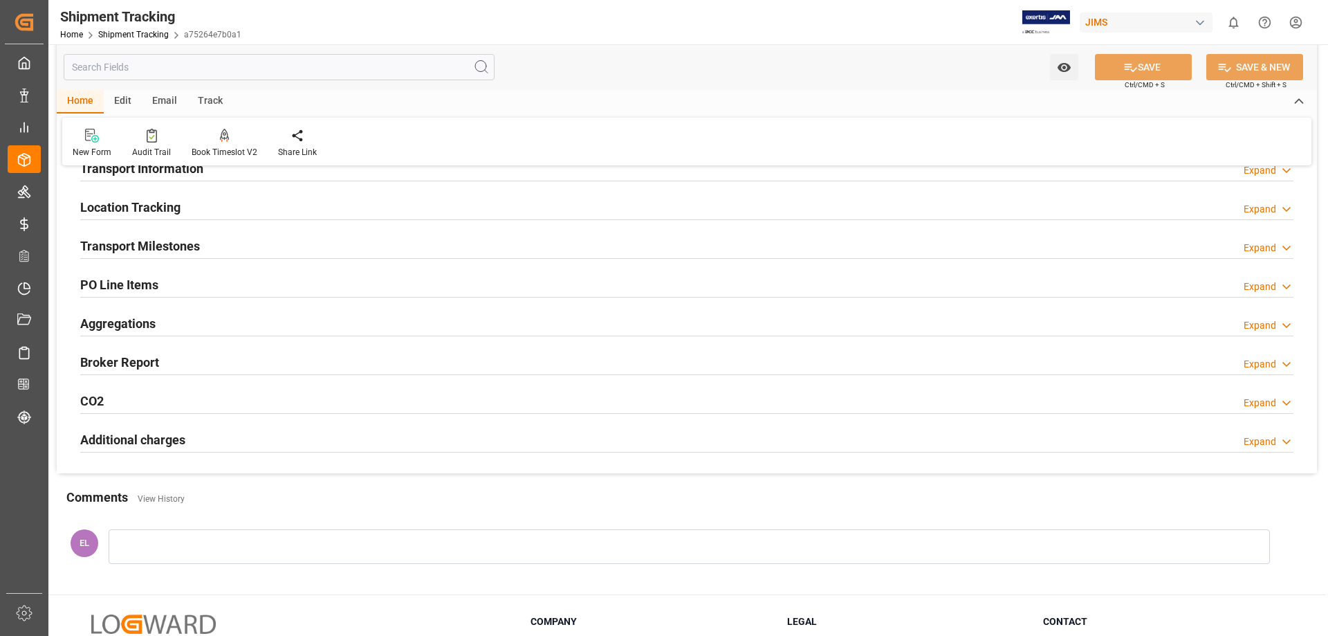
scroll to position [32, 0]
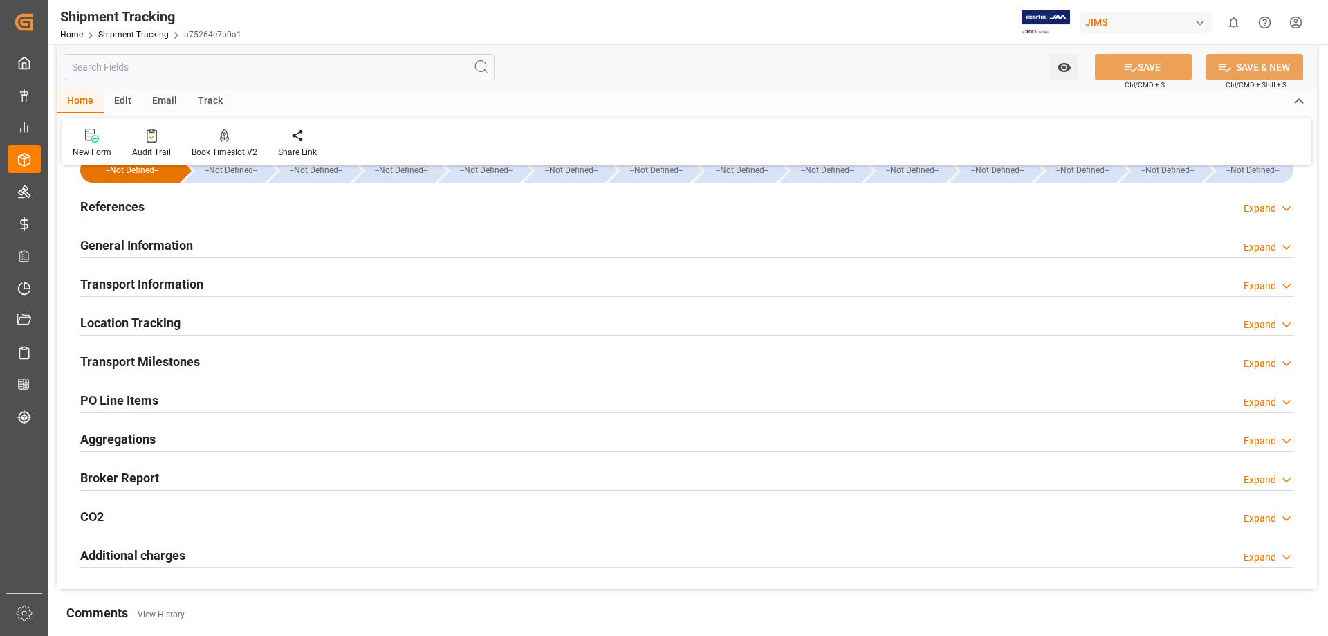
click at [177, 284] on h2 "Transport Information" at bounding box center [141, 284] width 123 height 19
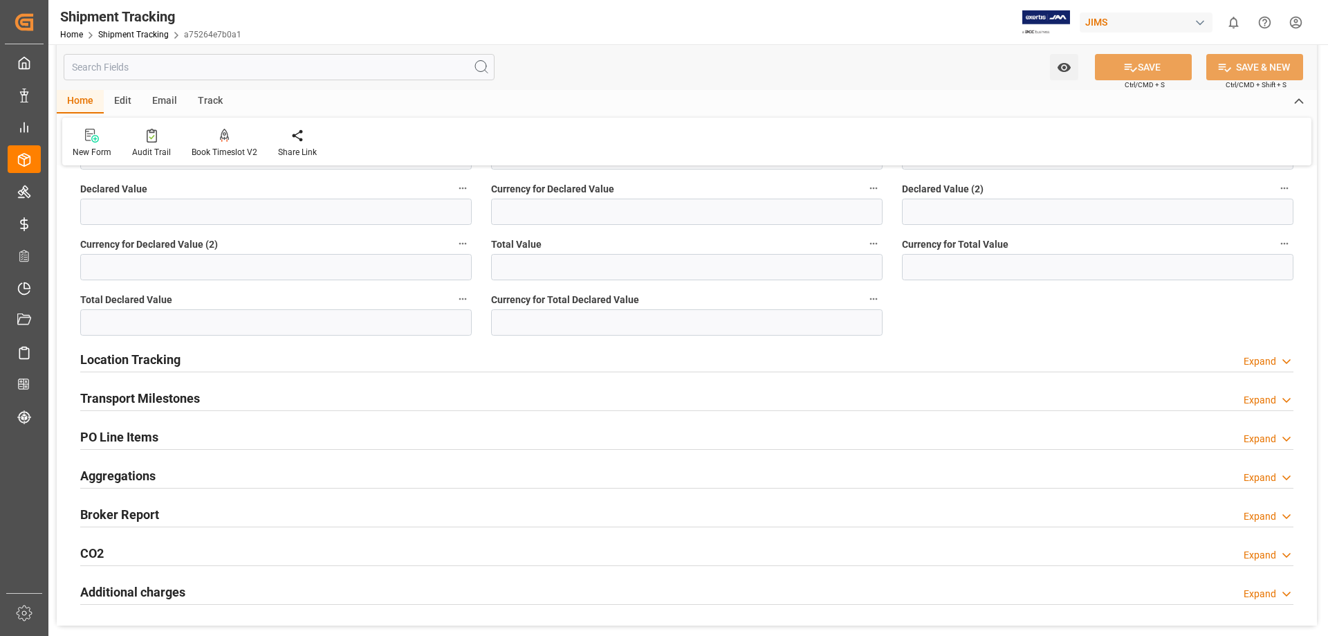
scroll to position [263, 0]
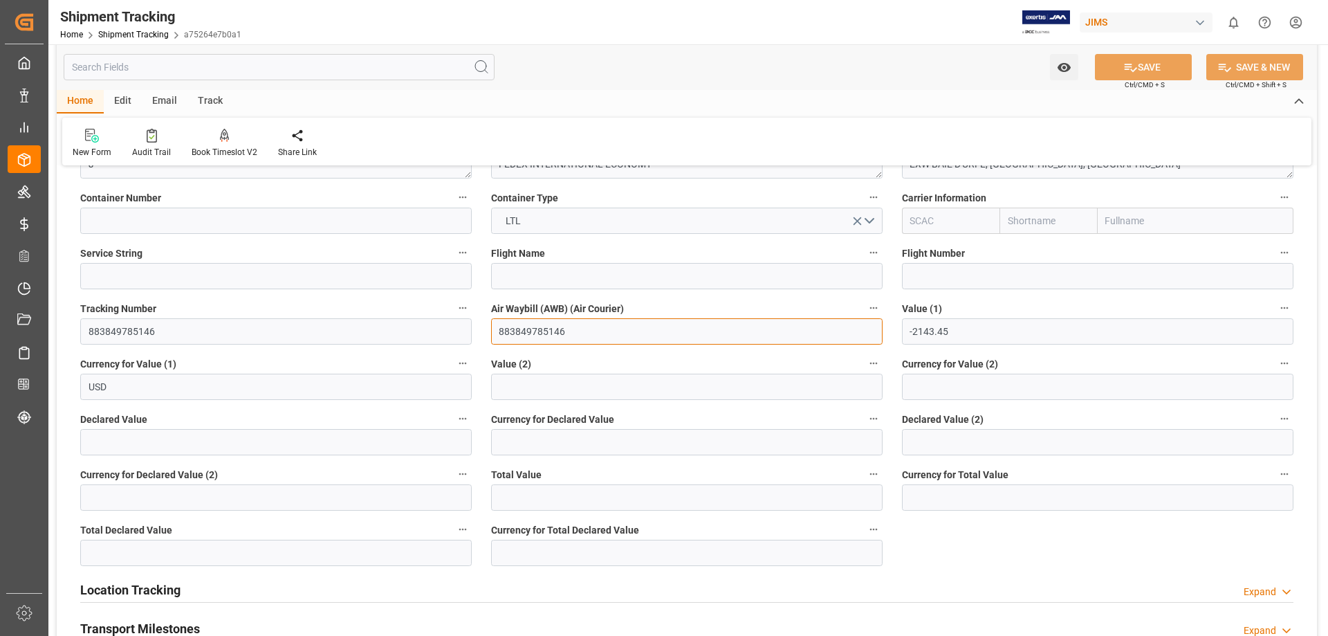
drag, startPoint x: 564, startPoint y: 333, endPoint x: 444, endPoint y: 326, distance: 119.8
click at [456, 333] on div "--Not Defined-- --Not Defined-- --Not Defined-- --Not Defined-- --Not Defined--…" at bounding box center [687, 385] width 1260 height 941
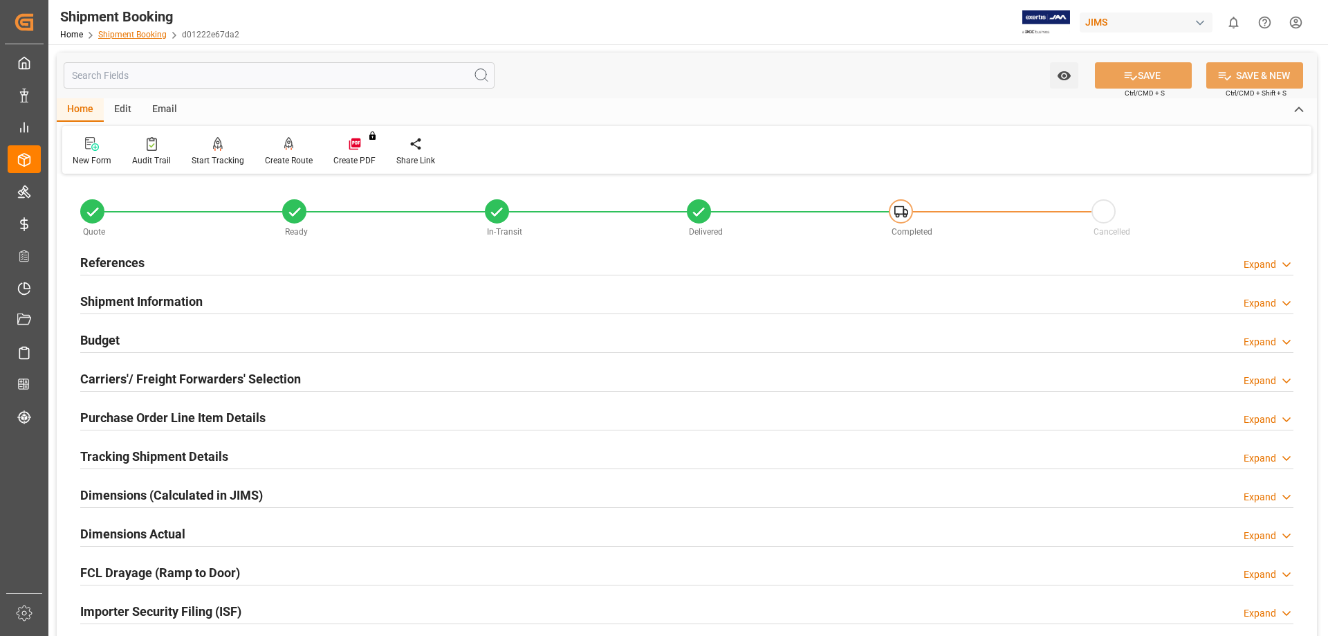
click at [130, 30] on link "Shipment Booking" at bounding box center [132, 35] width 68 height 10
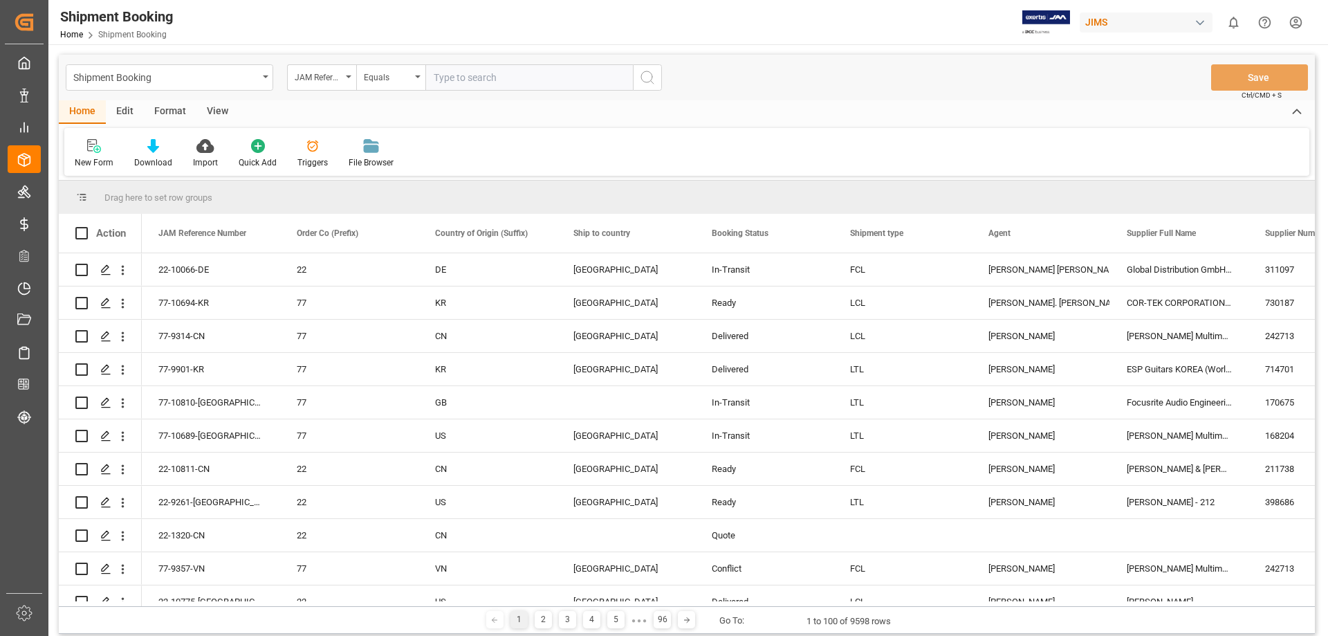
click at [467, 82] on input "text" at bounding box center [528, 77] width 207 height 26
type input "77-10637-us"
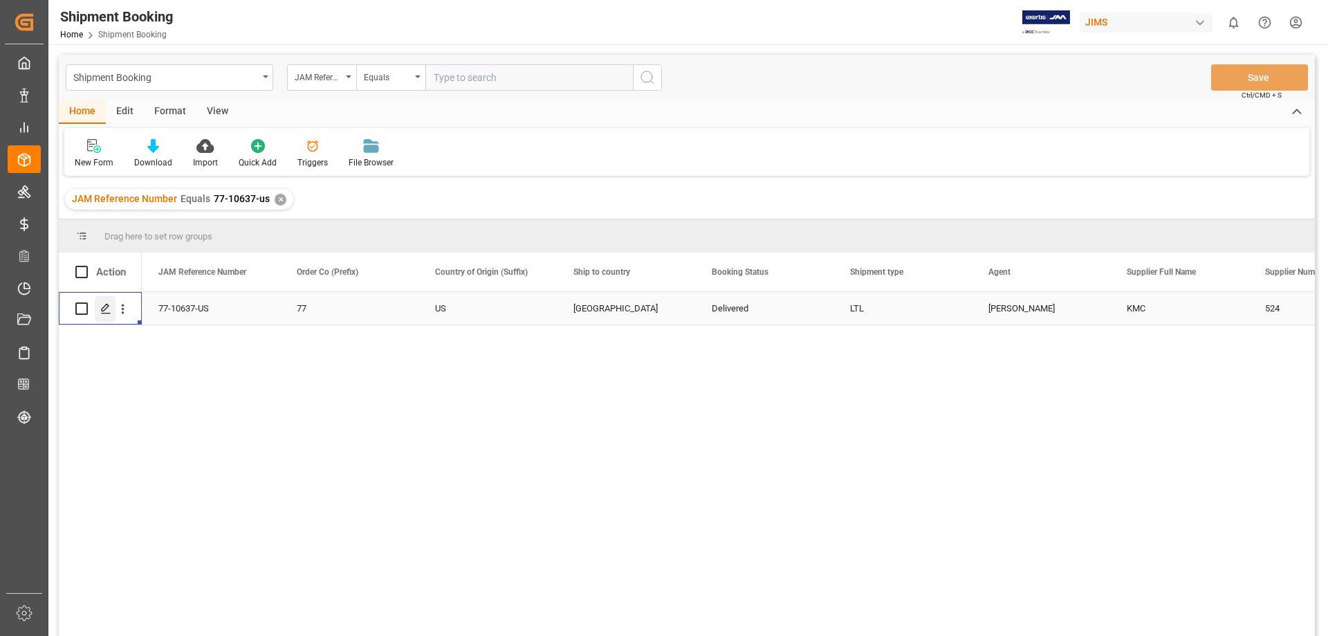
click at [101, 313] on icon "Press SPACE to select this row." at bounding box center [105, 308] width 11 height 11
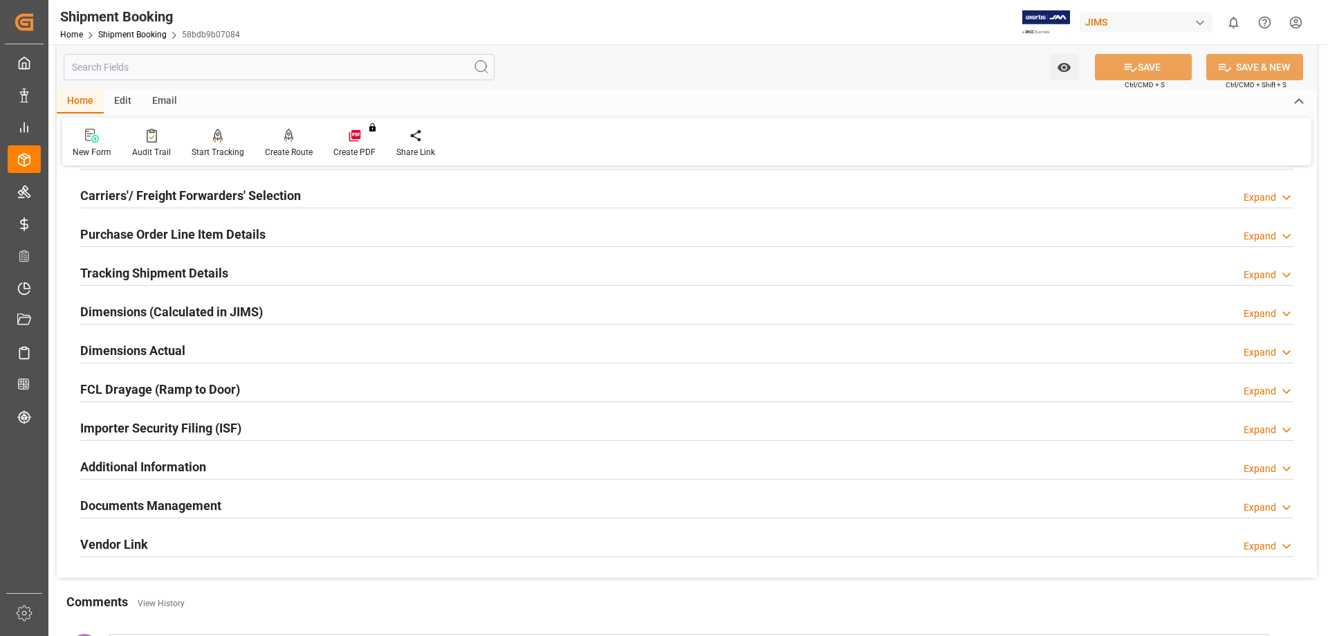
scroll to position [230, 0]
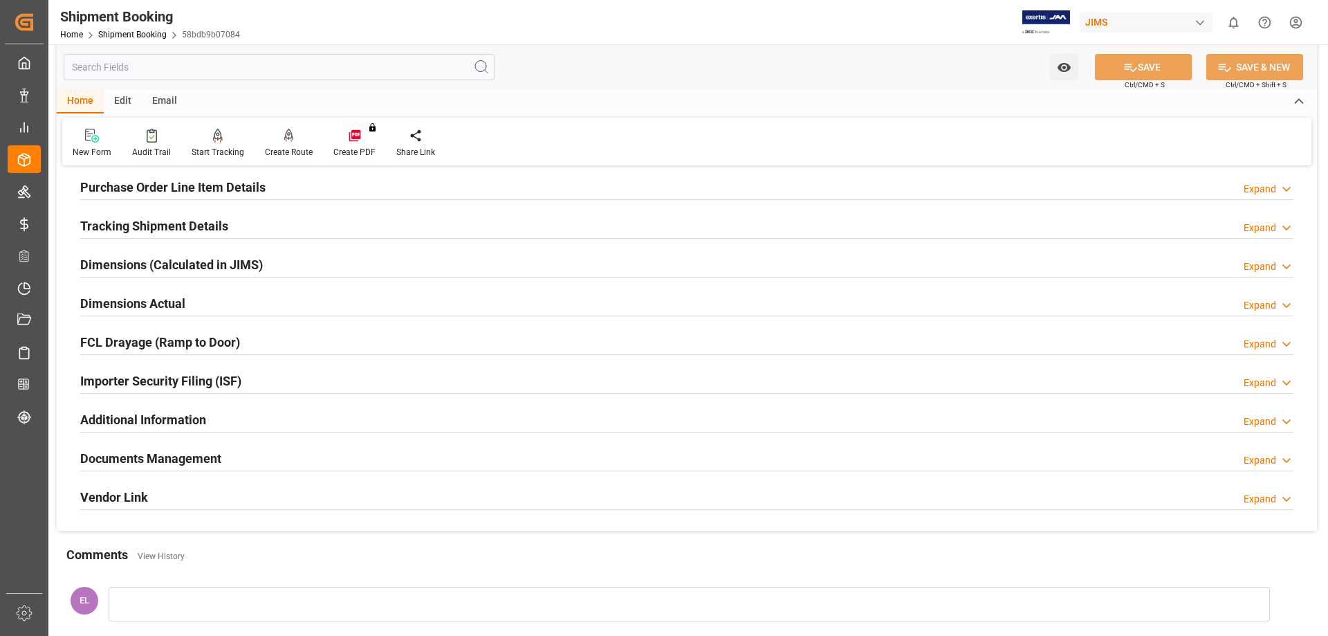
click at [214, 456] on h2 "Documents Management" at bounding box center [150, 458] width 141 height 19
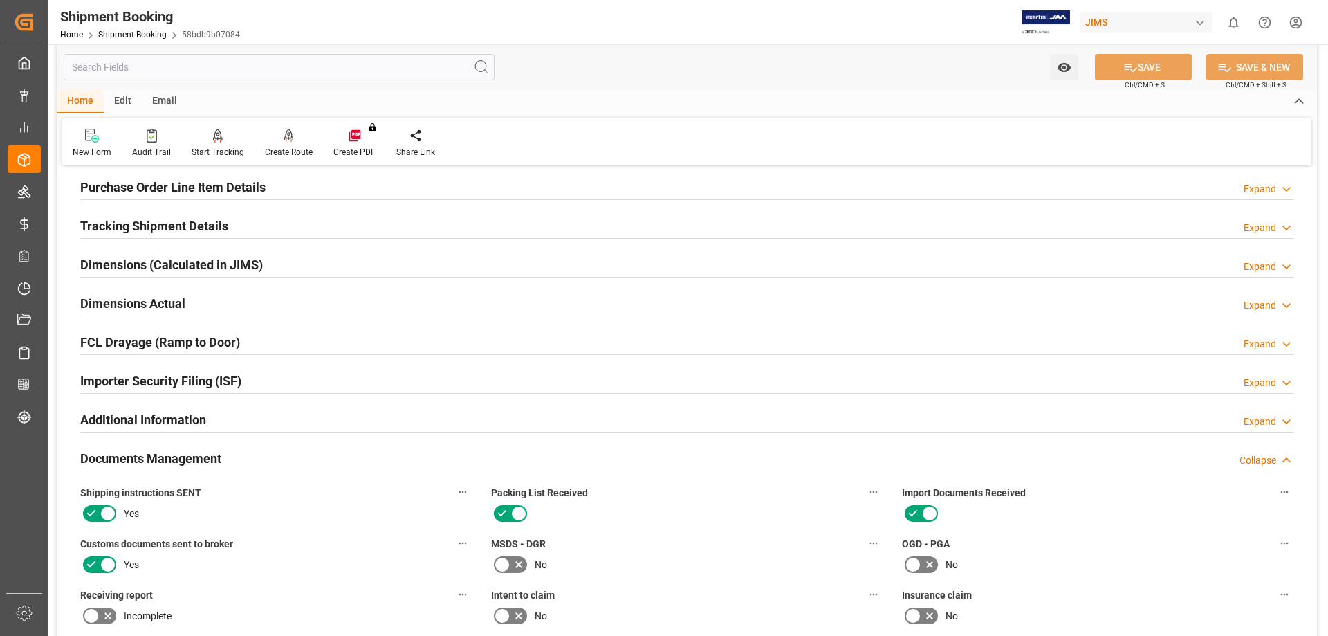
click at [176, 223] on h2 "Tracking Shipment Details" at bounding box center [154, 225] width 148 height 19
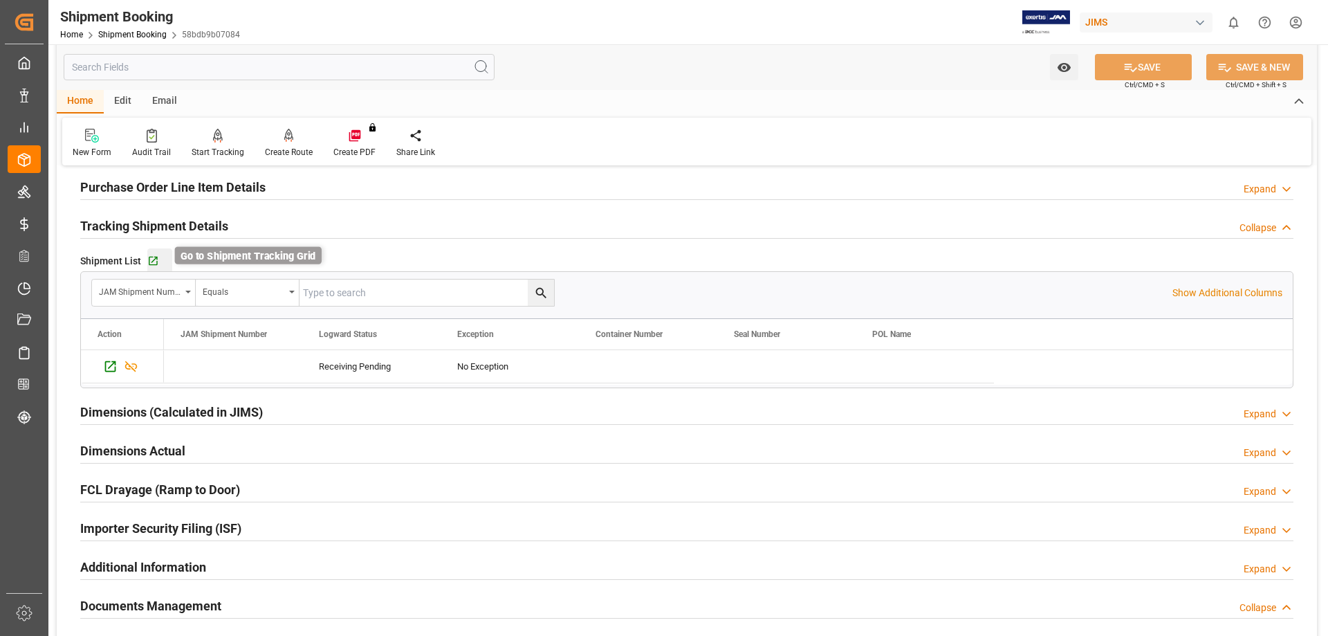
click at [156, 257] on icon "button" at bounding box center [153, 261] width 9 height 9
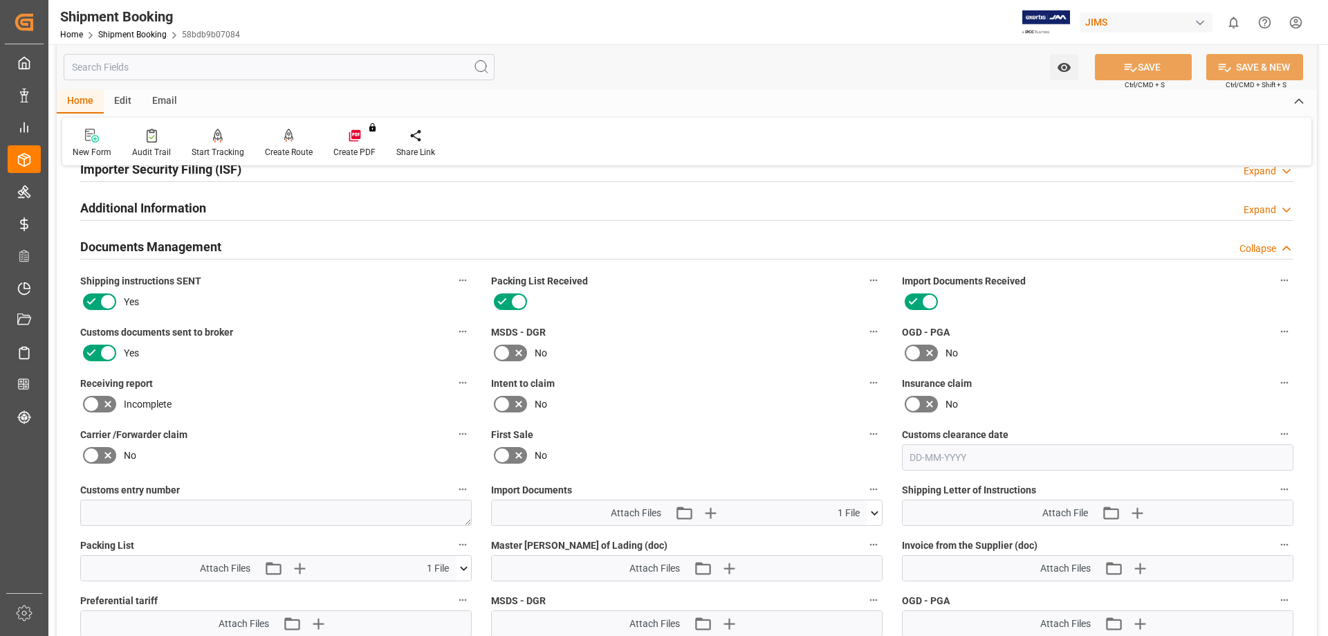
scroll to position [807, 0]
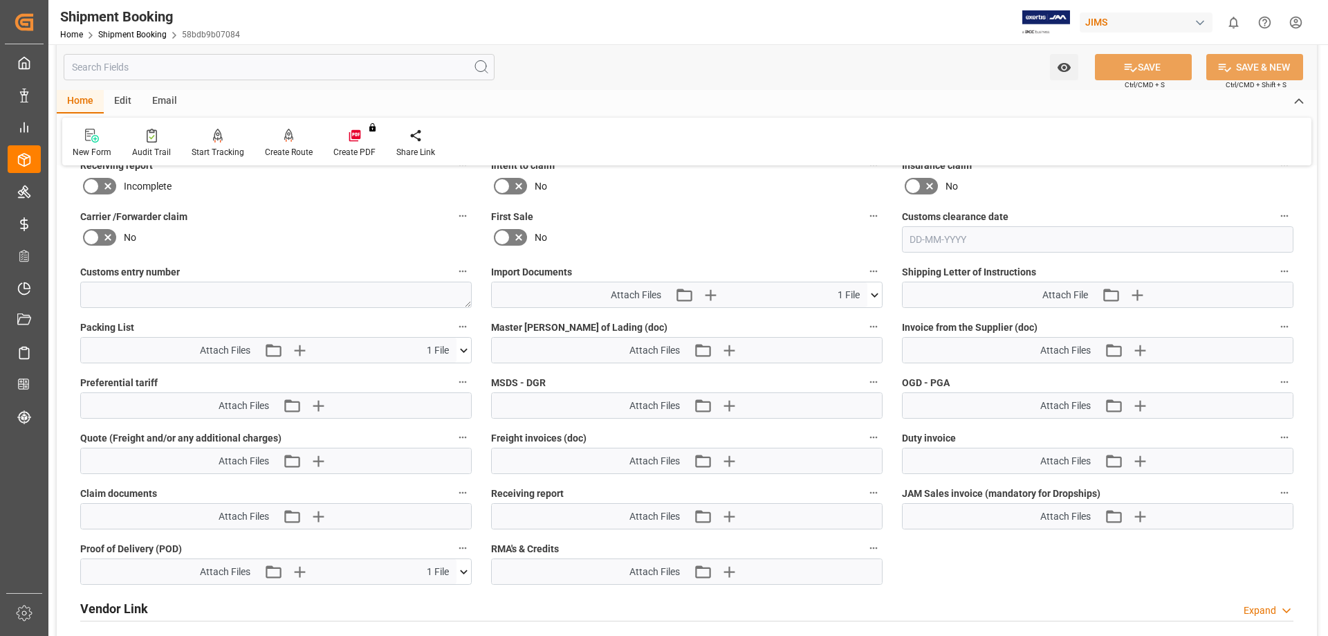
click at [461, 350] on icon at bounding box center [463, 350] width 15 height 15
click at [434, 374] on icon at bounding box center [427, 376] width 15 height 15
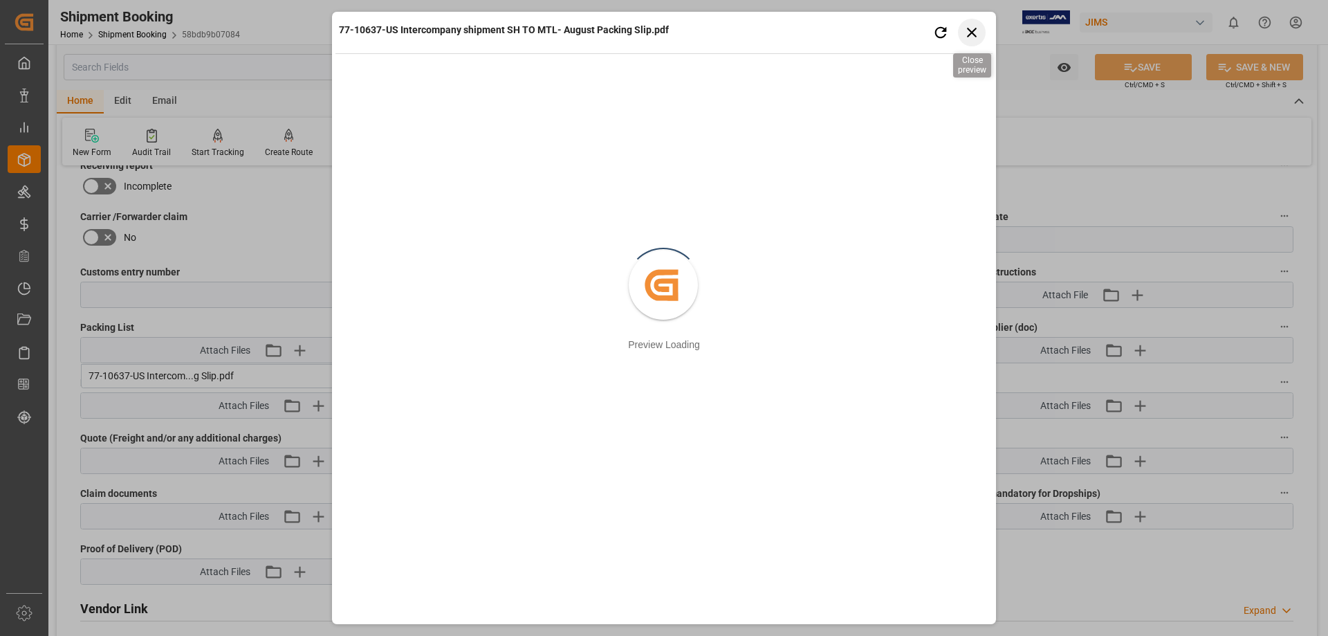
click at [965, 36] on icon "button" at bounding box center [971, 32] width 17 height 17
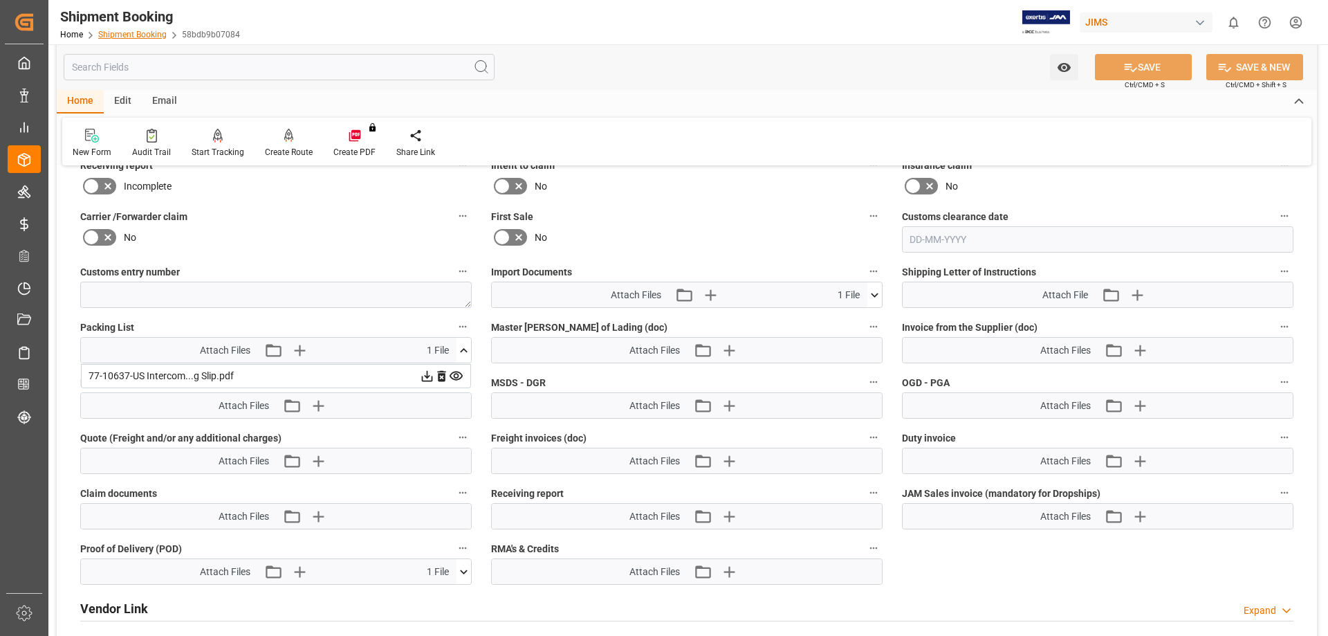
click at [132, 35] on link "Shipment Booking" at bounding box center [132, 35] width 68 height 10
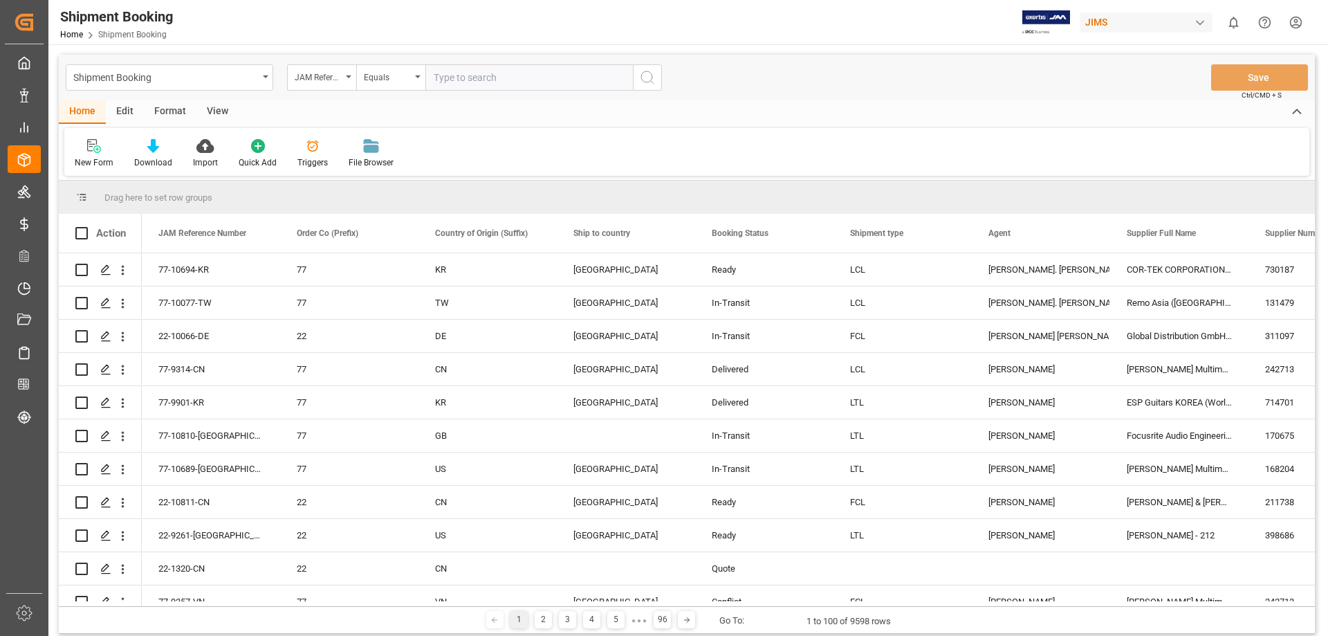
click at [462, 78] on input "text" at bounding box center [528, 77] width 207 height 26
type input "77-10764-us"
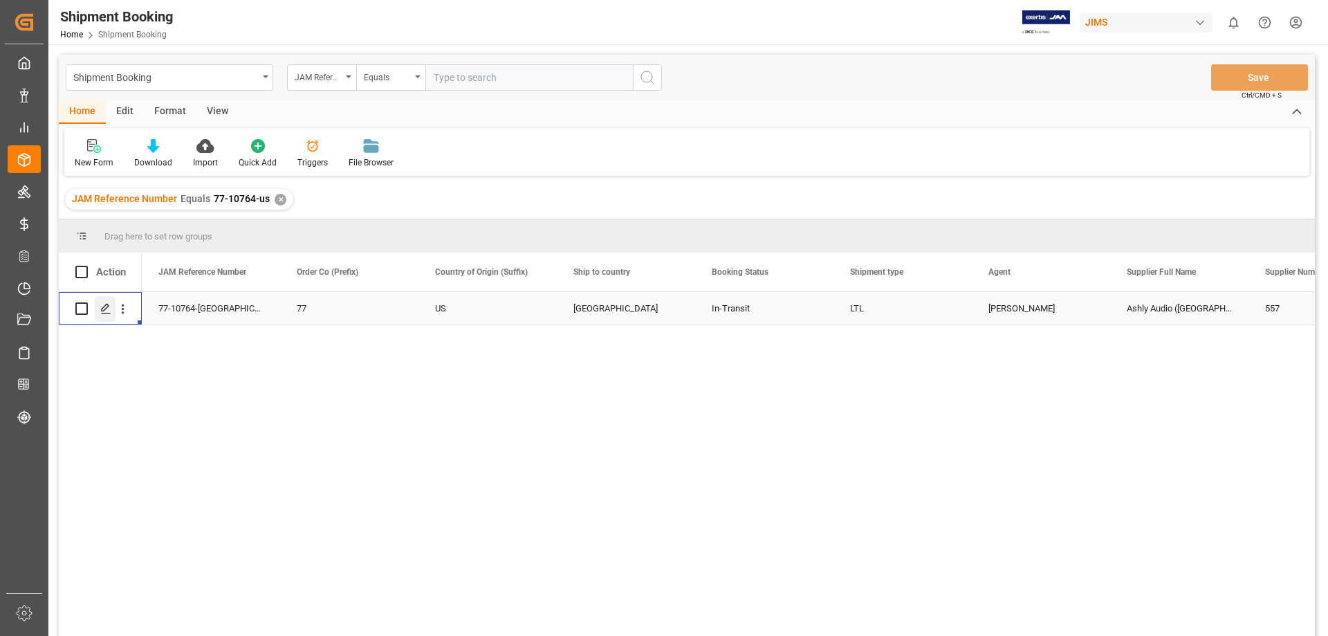
click at [110, 314] on icon "Press SPACE to select this row." at bounding box center [105, 308] width 11 height 11
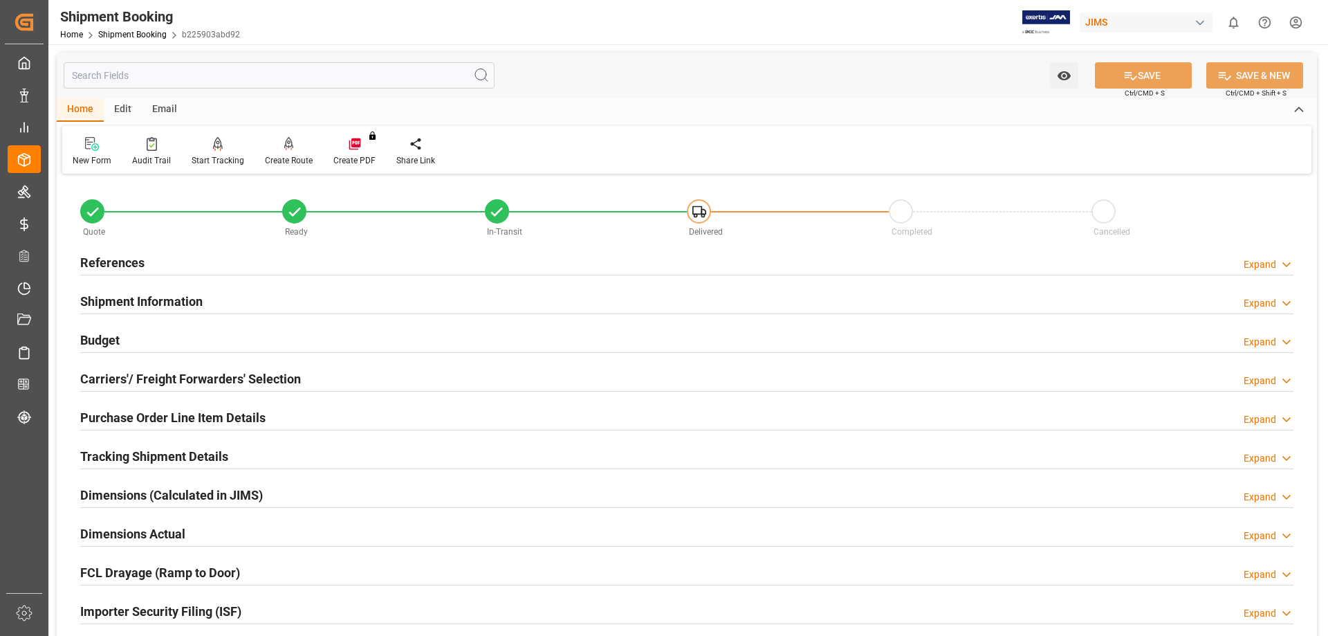
click at [162, 463] on h2 "Tracking Shipment Details" at bounding box center [154, 456] width 148 height 19
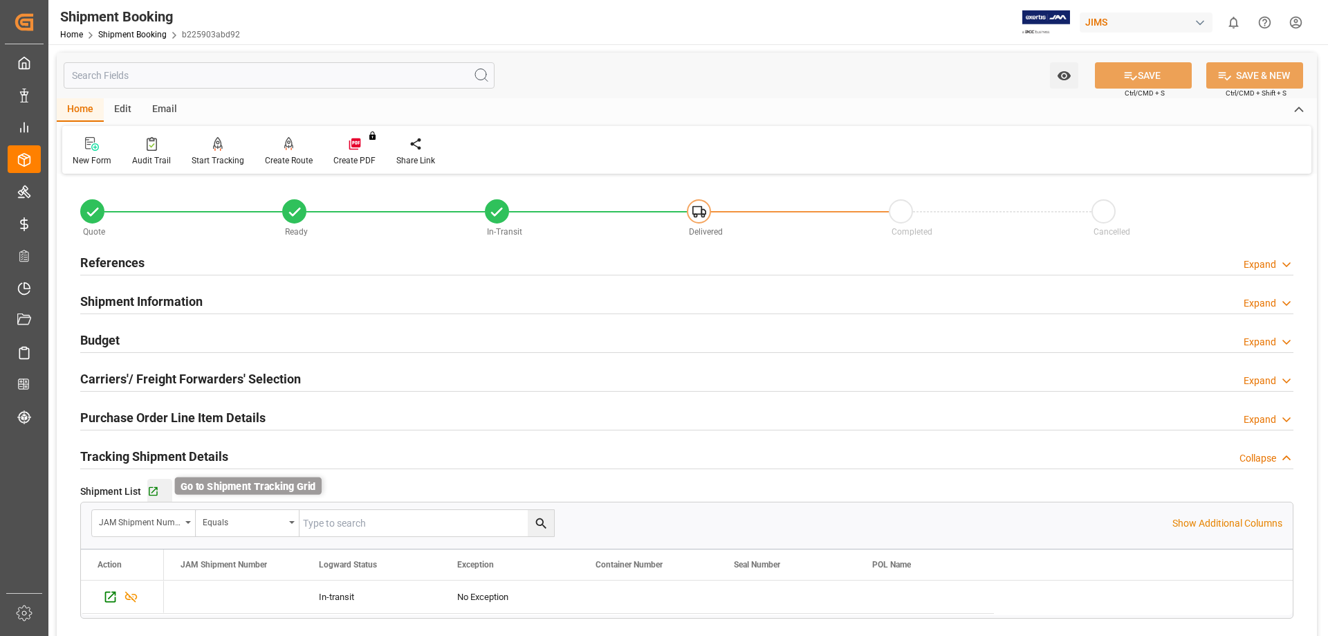
click at [157, 485] on icon "button" at bounding box center [153, 491] width 12 height 12
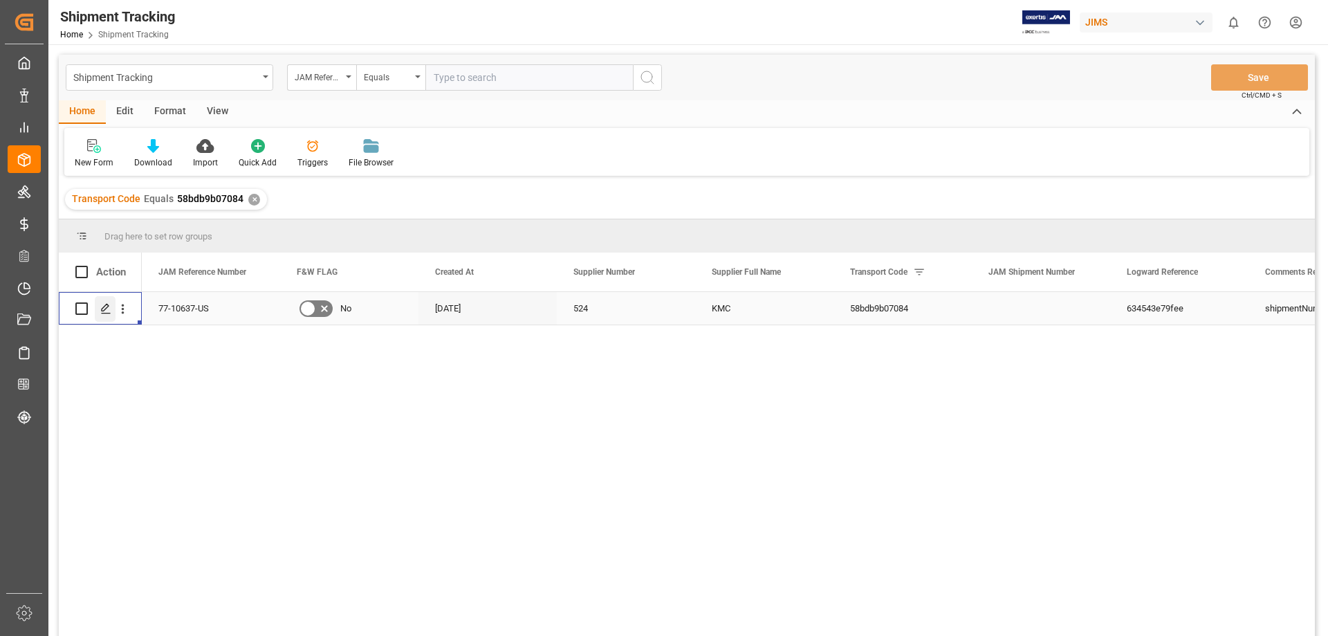
click at [107, 306] on icon "Press SPACE to select this row." at bounding box center [105, 308] width 11 height 11
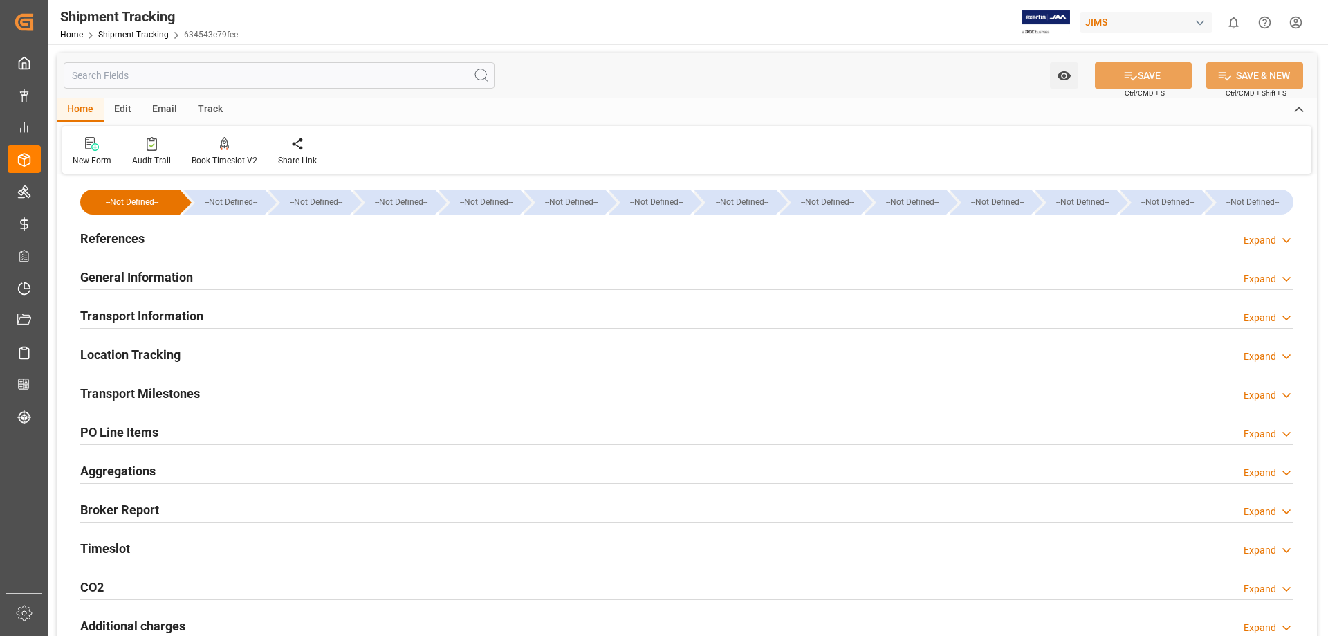
type input "[DATE] 00:00"
type input "[DATE]"
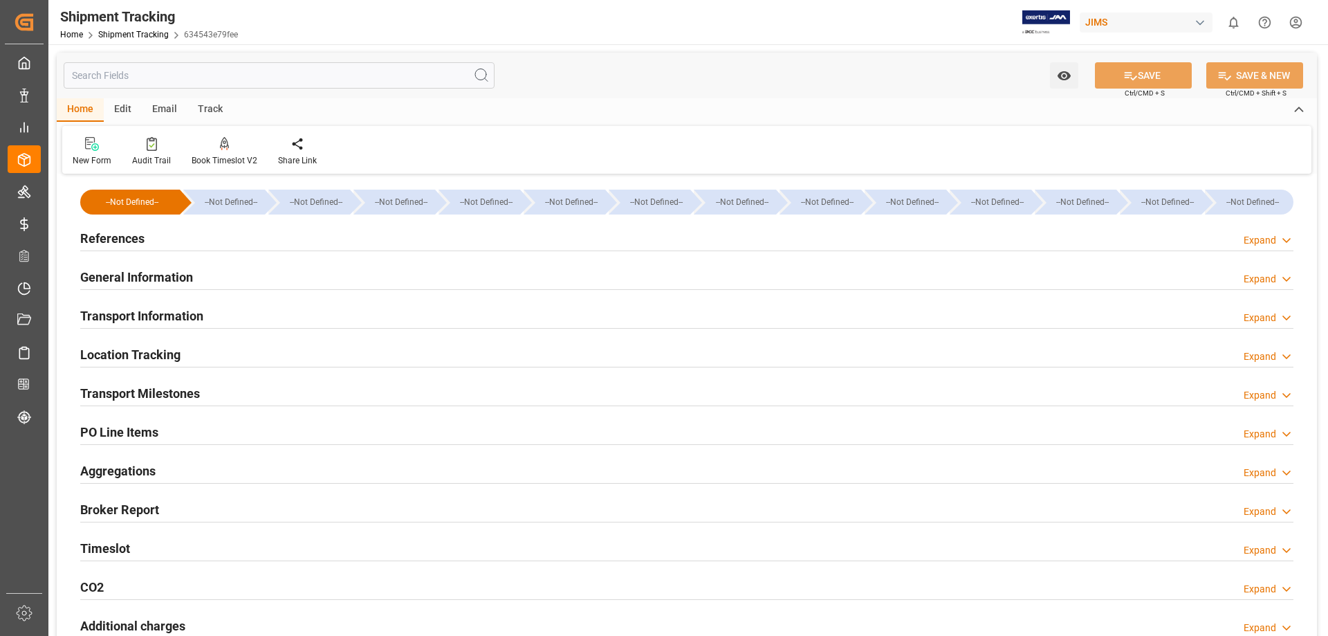
click at [181, 389] on h2 "Transport Milestones" at bounding box center [140, 393] width 120 height 19
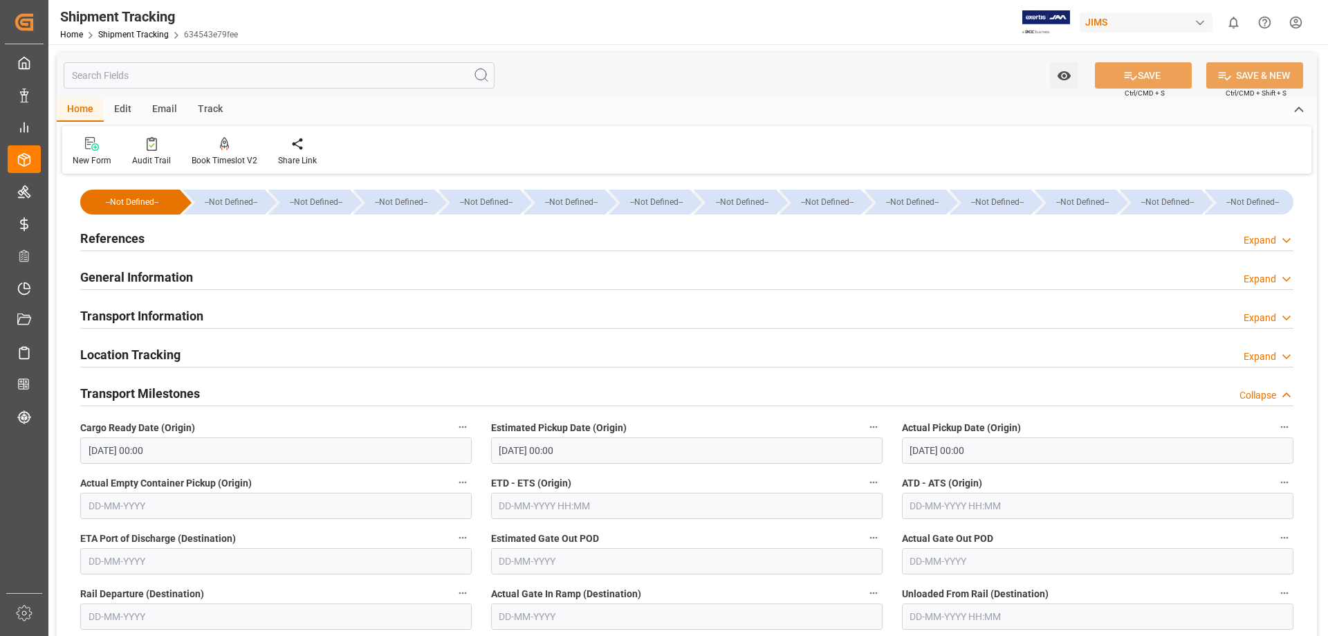
click at [149, 390] on h2 "Transport Milestones" at bounding box center [140, 393] width 120 height 19
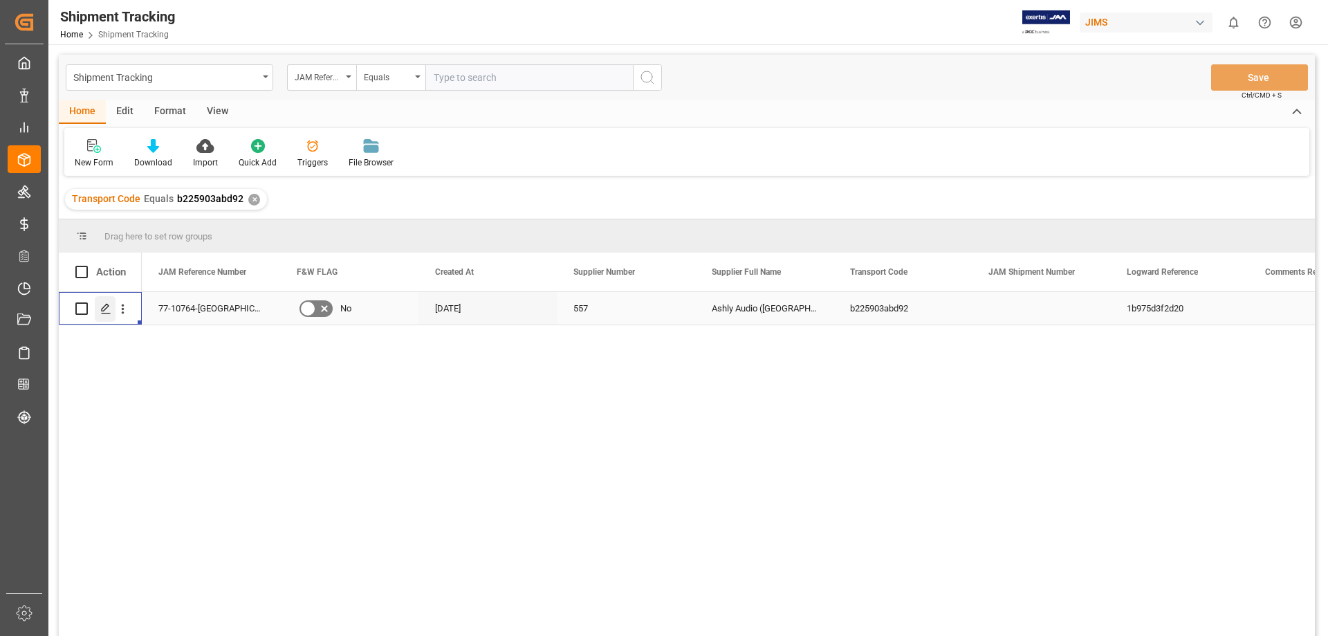
click at [107, 310] on icon "Press SPACE to select this row." at bounding box center [105, 308] width 11 height 11
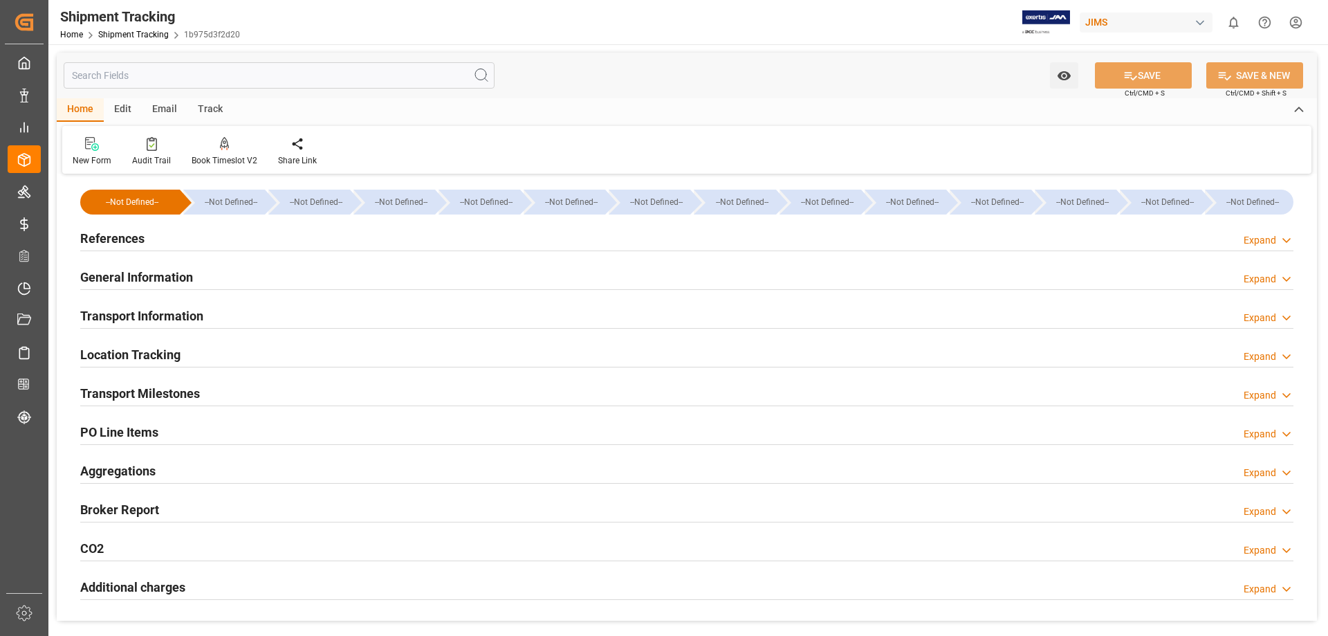
type input "[DATE] 00:00"
type input "[DATE]"
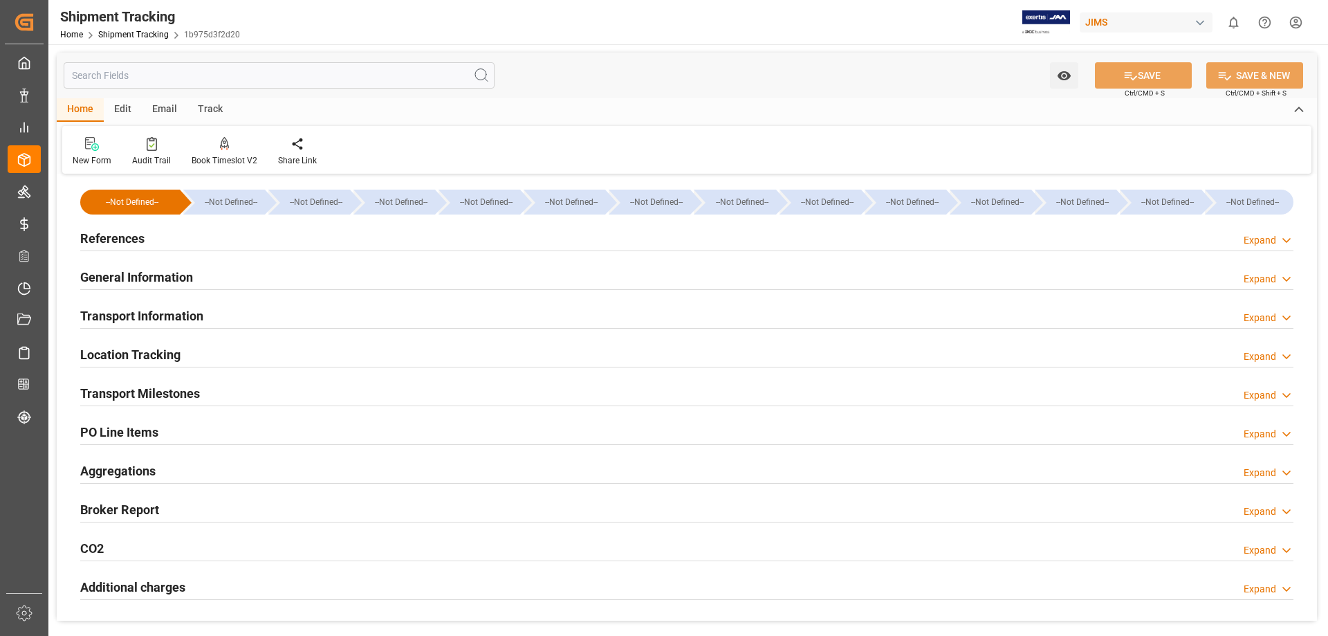
type input "[DATE]"
click at [162, 391] on h2 "Transport Milestones" at bounding box center [140, 393] width 120 height 19
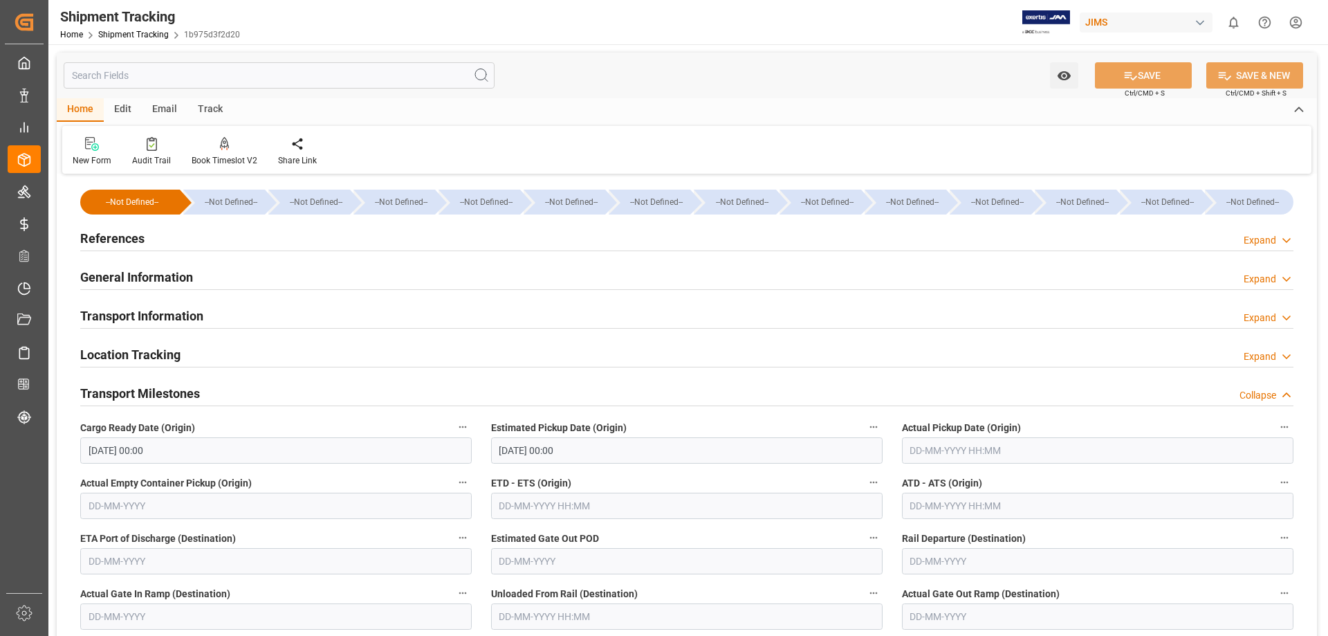
click at [928, 446] on input "text" at bounding box center [1097, 450] width 391 height 26
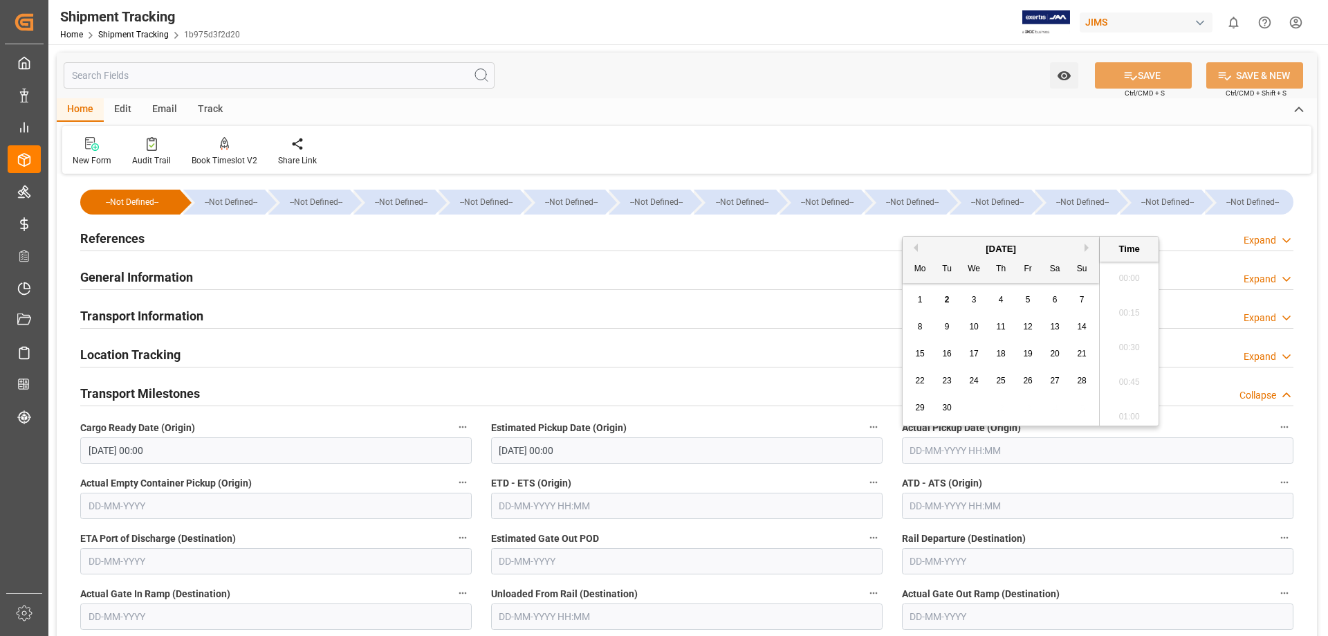
scroll to position [1215, 0]
click at [1081, 385] on span "28" at bounding box center [1081, 381] width 9 height 10
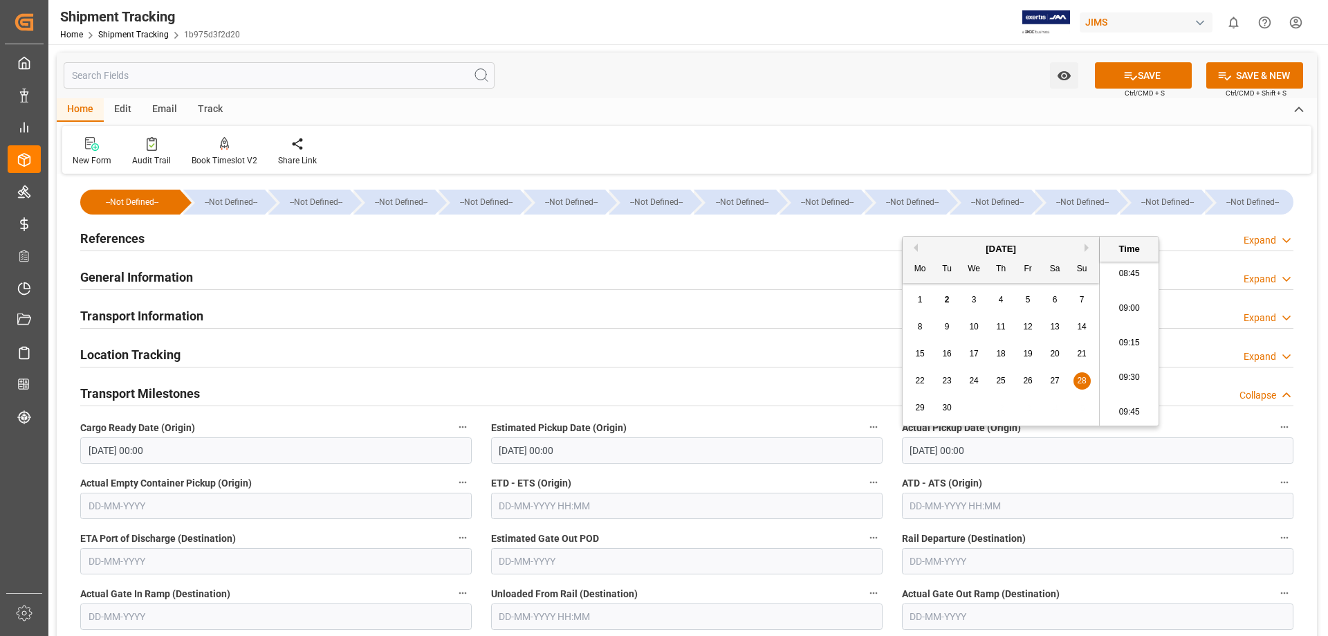
click at [913, 246] on button "Previous Month" at bounding box center [913, 247] width 8 height 8
click at [999, 404] on span "28" at bounding box center [1000, 407] width 9 height 10
type input "[DATE] 00:00"
click at [803, 325] on div "Transport Information Expand" at bounding box center [686, 315] width 1213 height 26
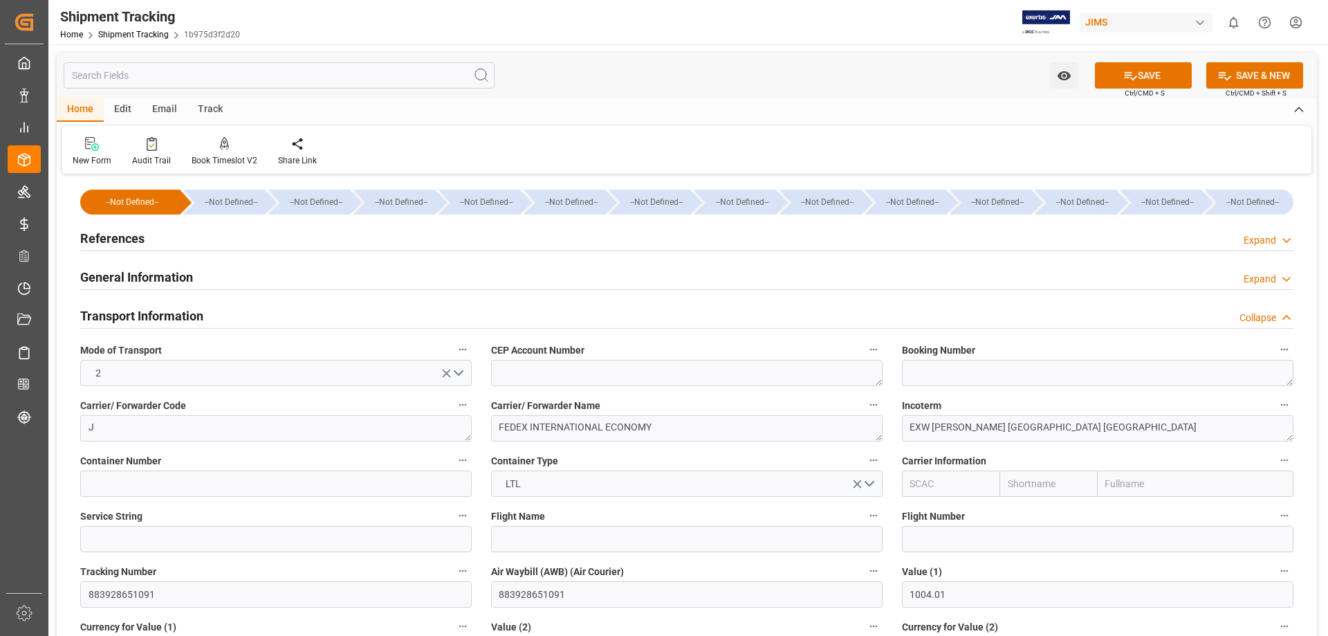
click at [725, 317] on div "Transport Information Collapse" at bounding box center [686, 315] width 1213 height 26
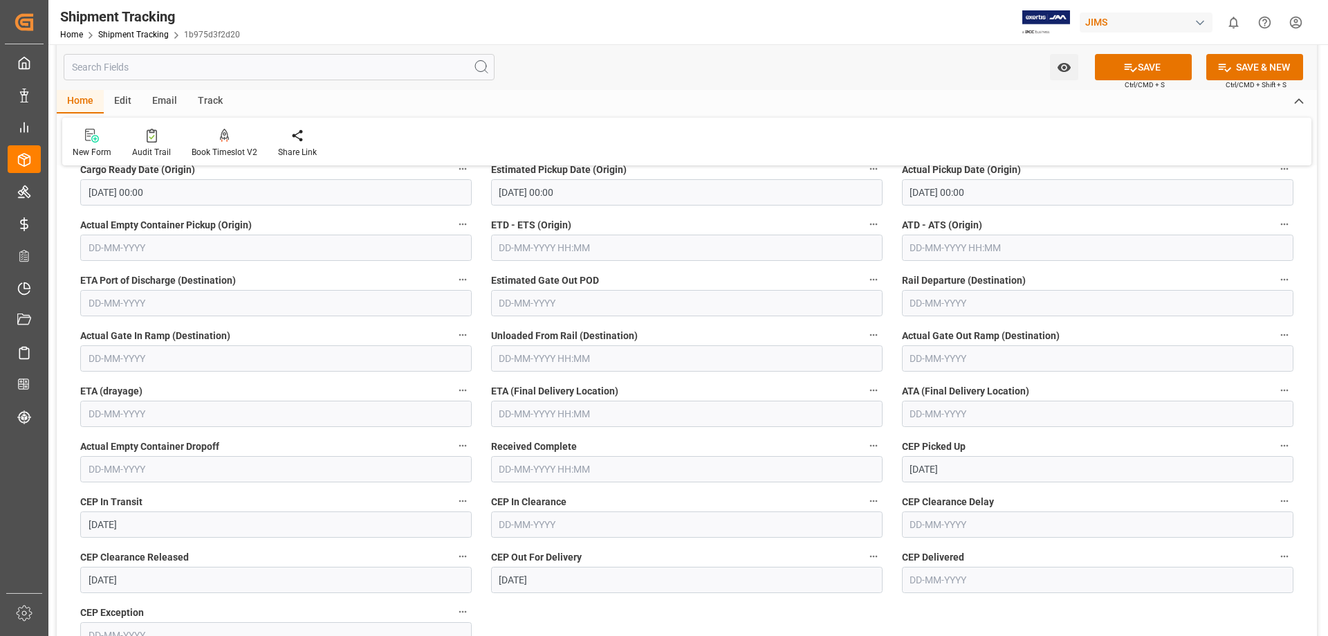
scroll to position [230, 0]
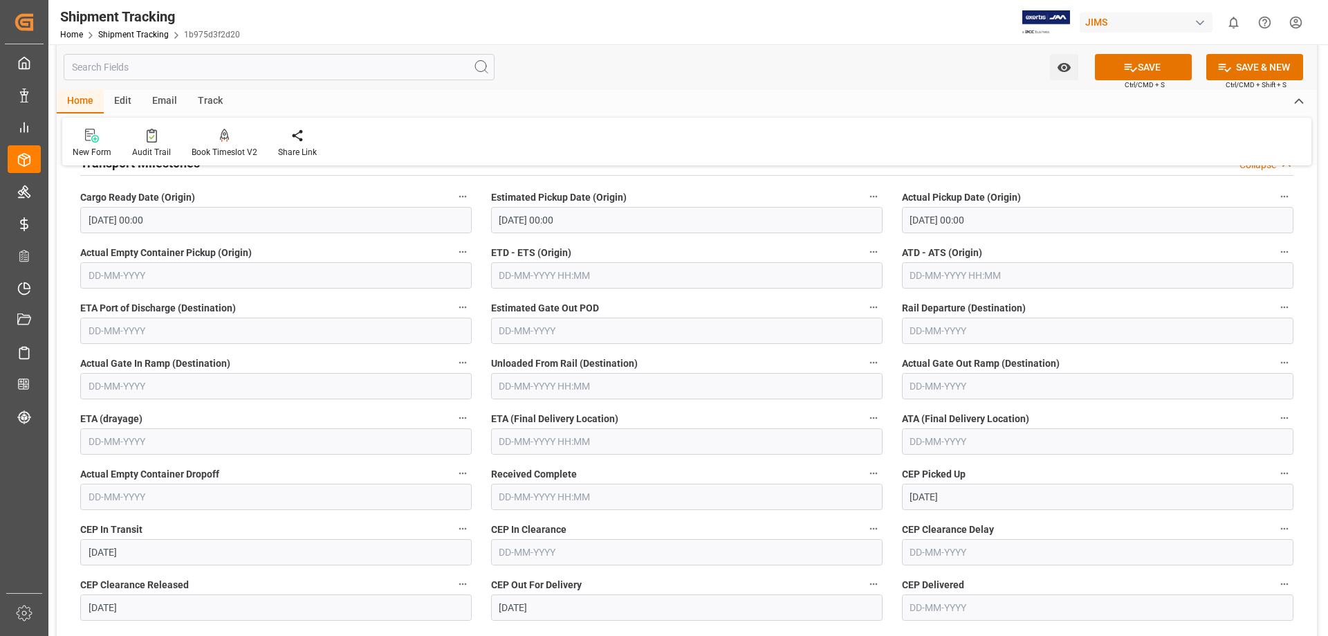
click at [540, 441] on input "text" at bounding box center [686, 441] width 391 height 26
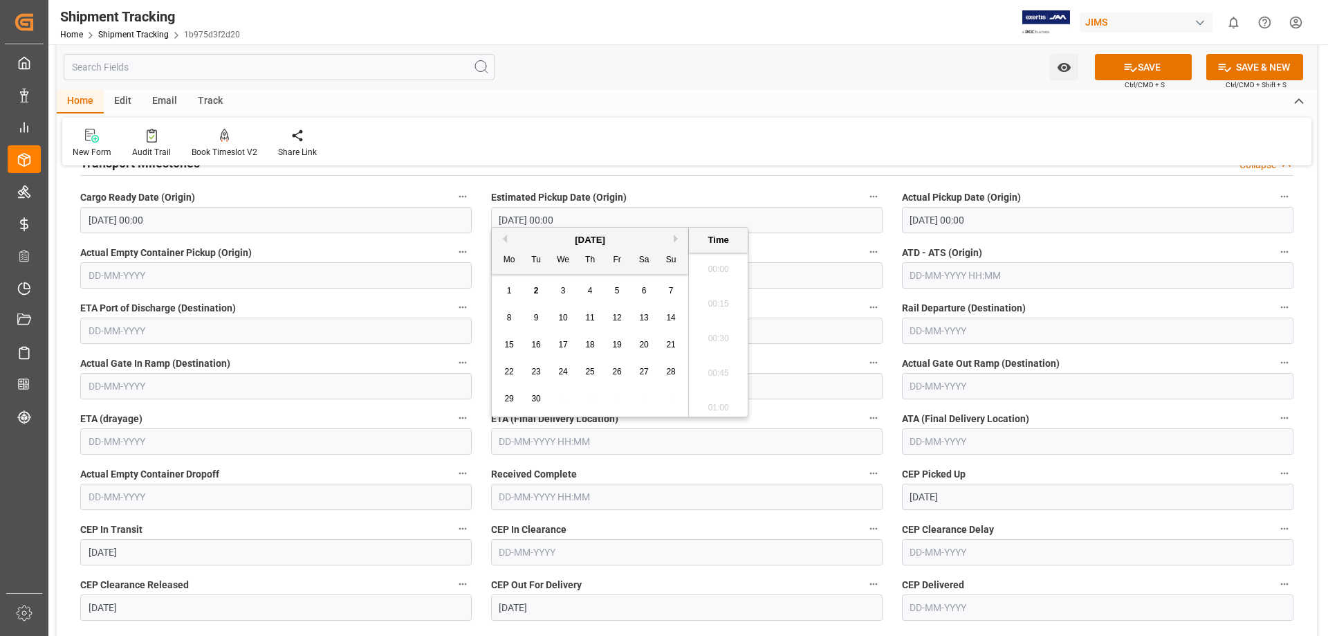
scroll to position [1215, 0]
click at [537, 290] on span "2" at bounding box center [536, 291] width 5 height 10
type input "[DATE] 00:00"
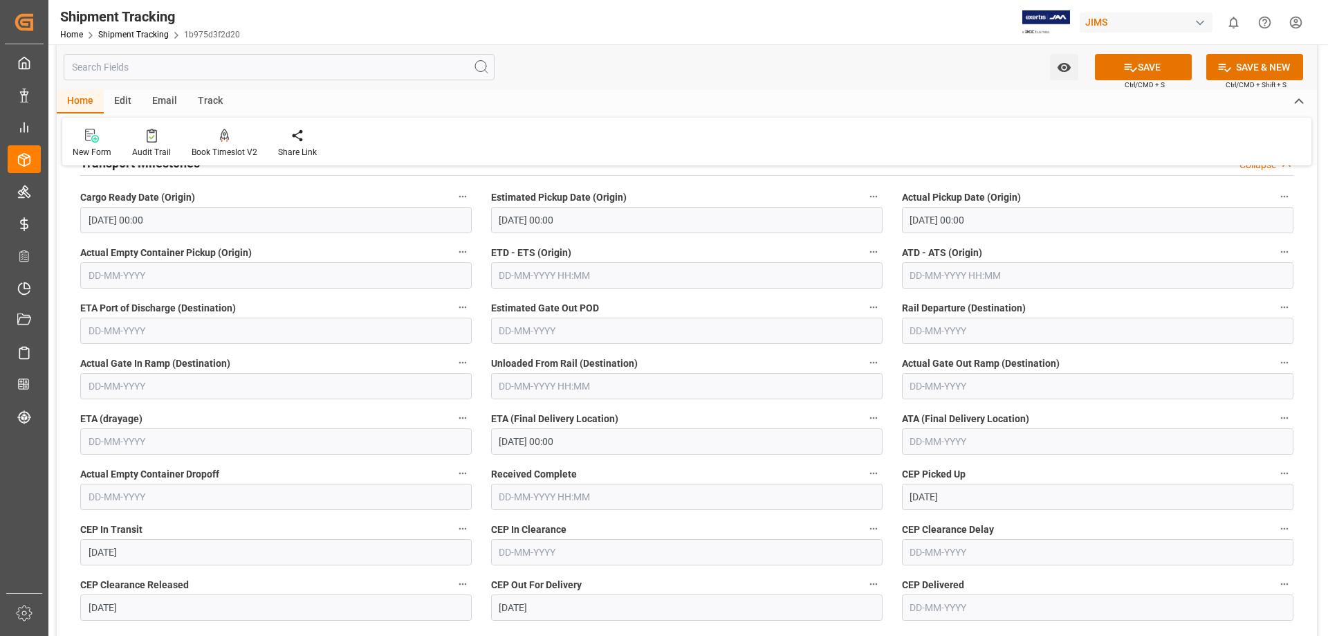
click at [939, 100] on div "Home Edit Email Track" at bounding box center [687, 102] width 1260 height 24
click at [1136, 68] on button "SAVE" at bounding box center [1143, 67] width 97 height 26
